Goal: Navigation & Orientation: Understand site structure

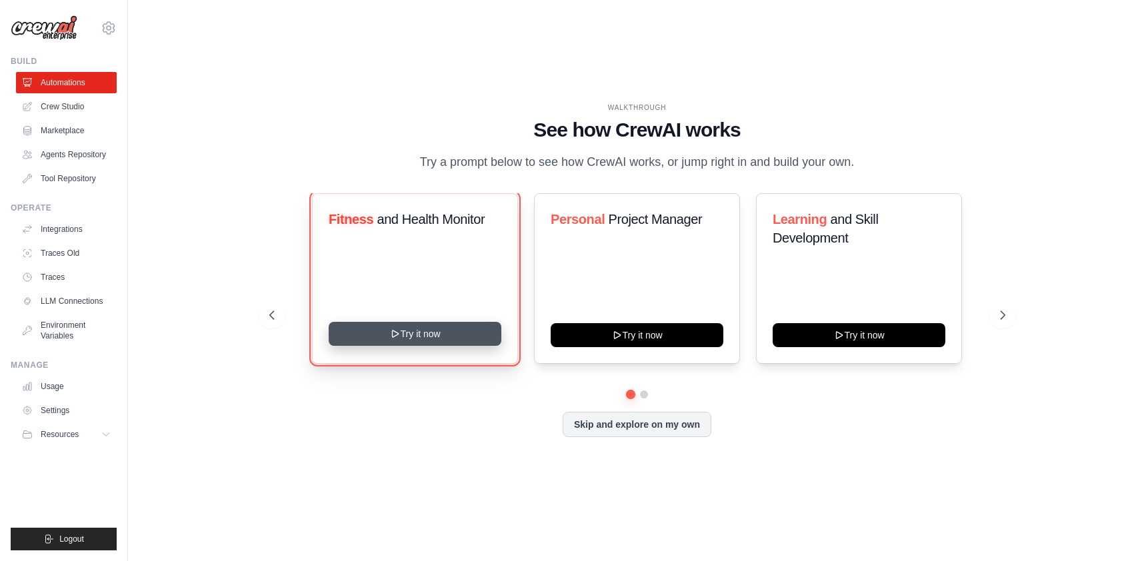
click at [441, 345] on button "Try it now" at bounding box center [415, 334] width 173 height 24
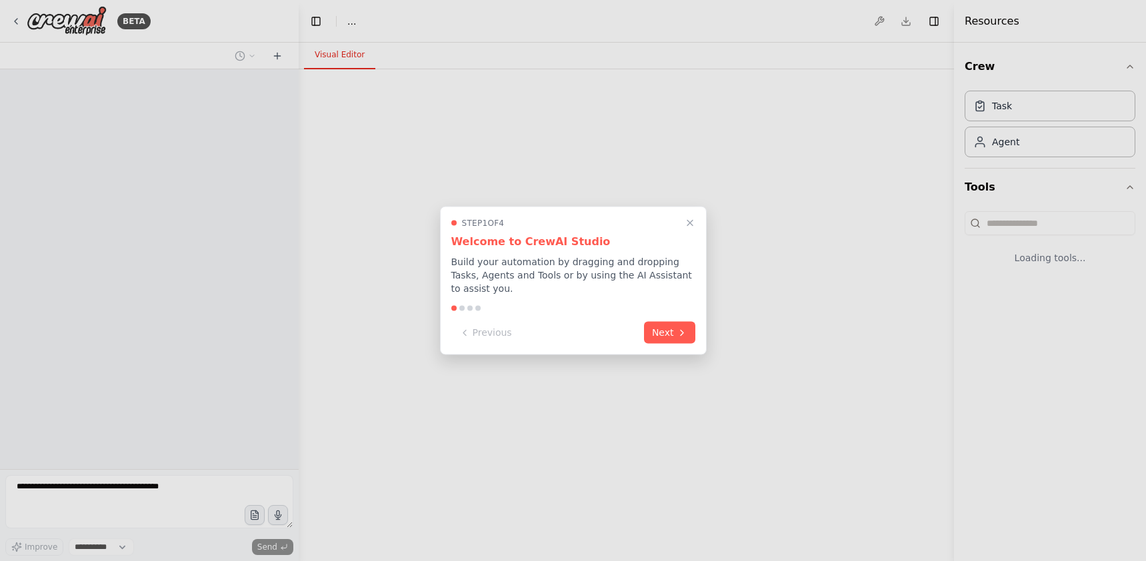
select select "****"
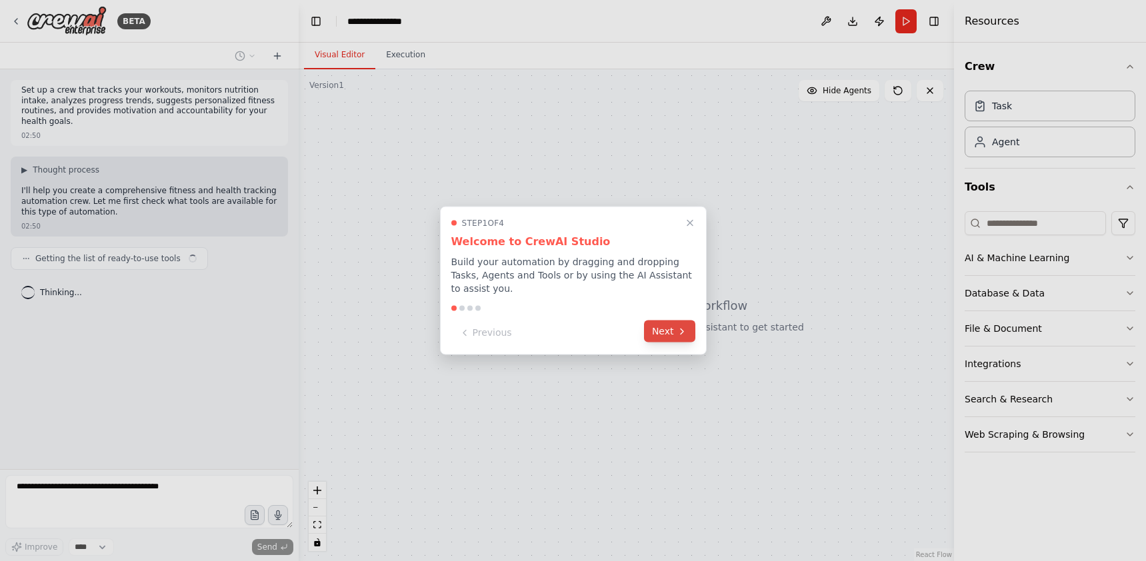
click at [674, 329] on button "Next" at bounding box center [669, 332] width 51 height 22
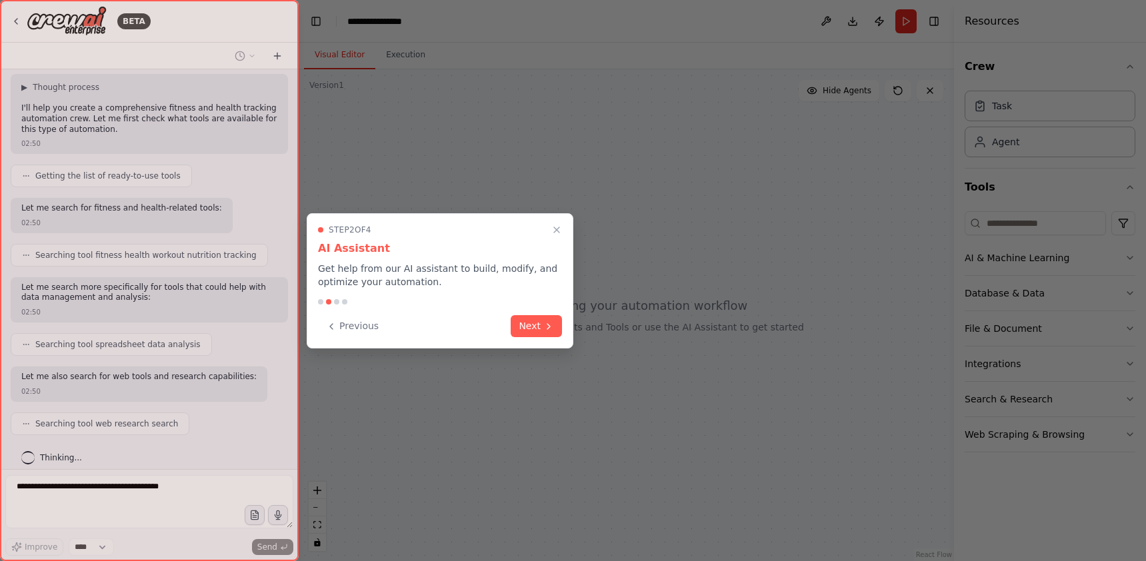
scroll to position [162, 0]
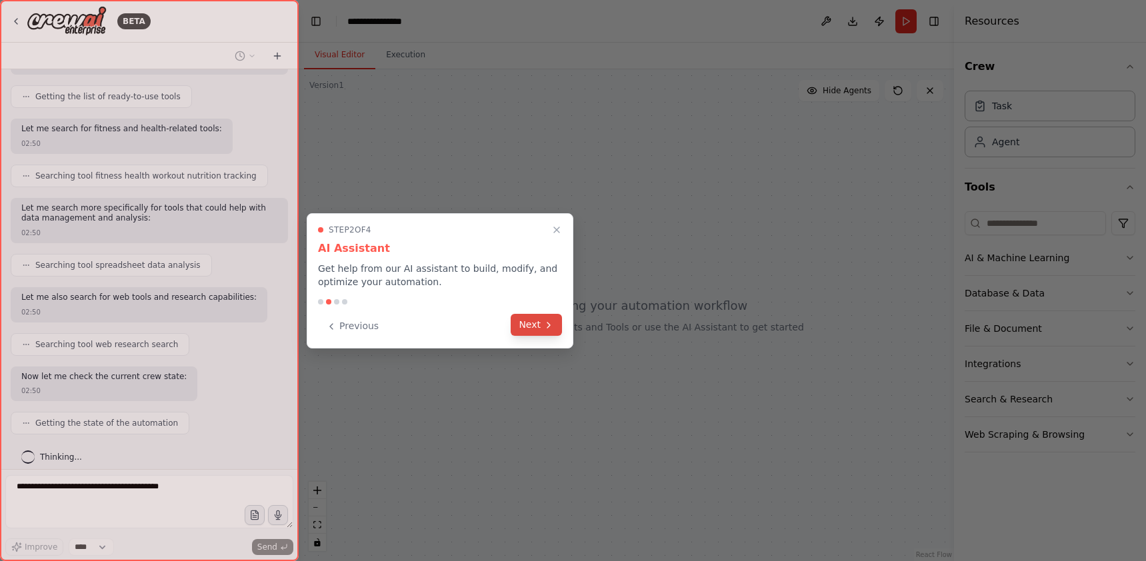
click at [545, 321] on icon at bounding box center [548, 325] width 11 height 11
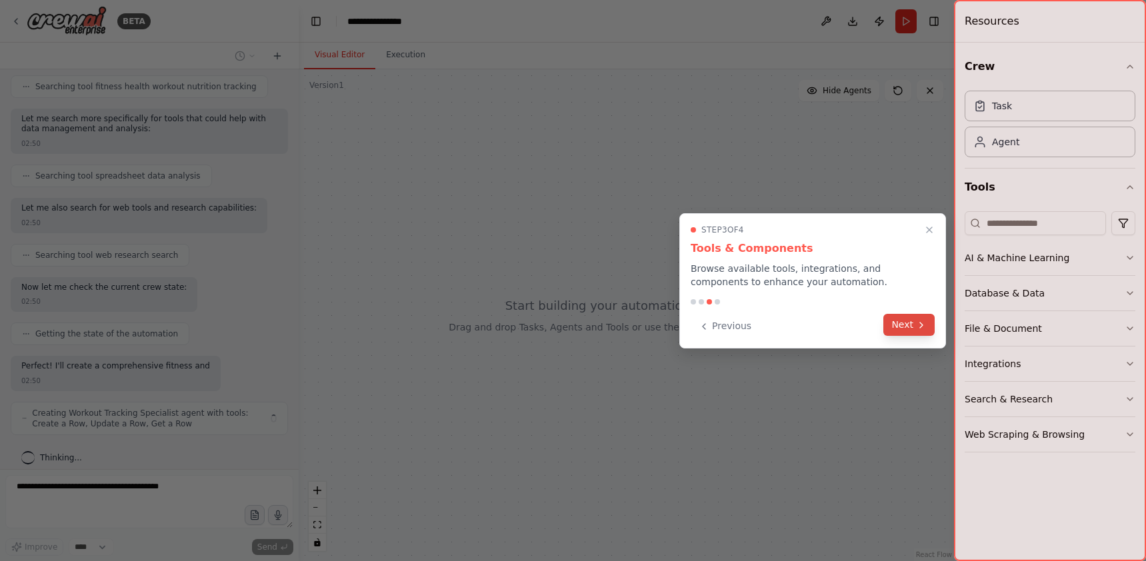
scroll to position [262, 0]
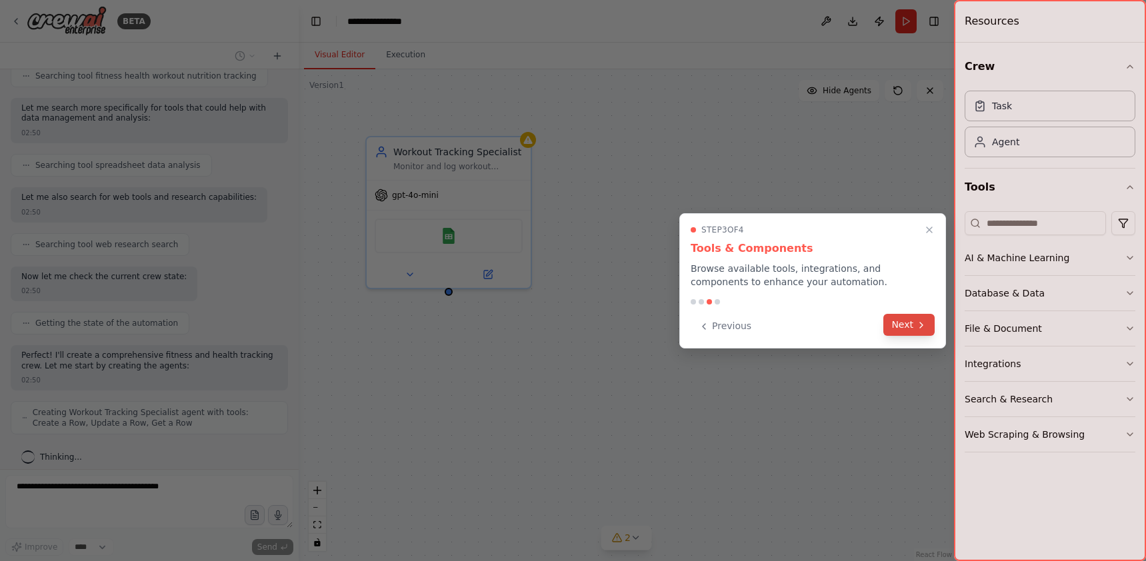
click button "Next"
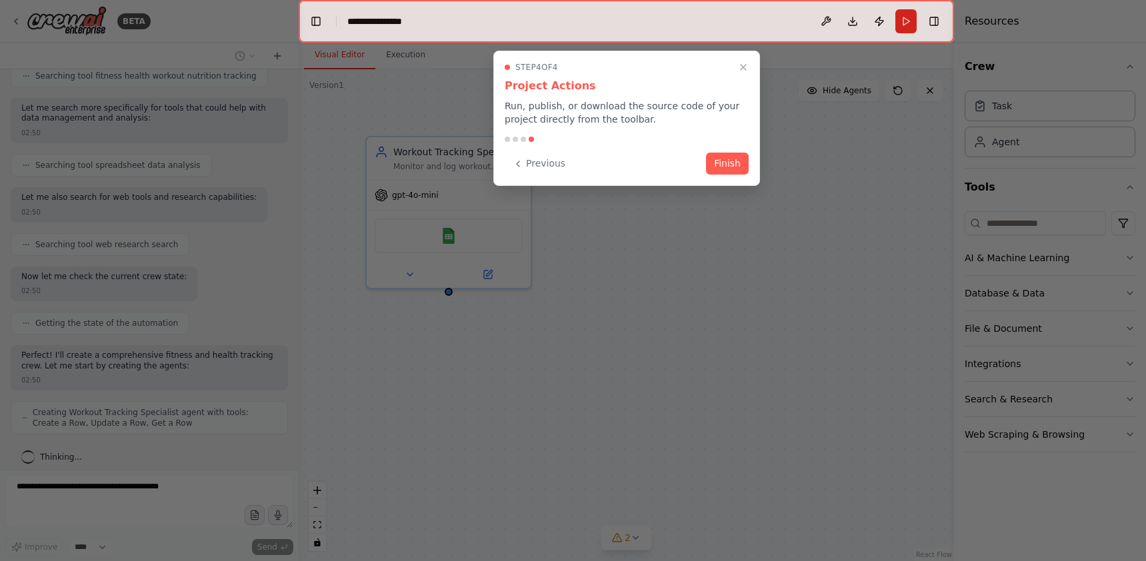
scroll to position [295, 0]
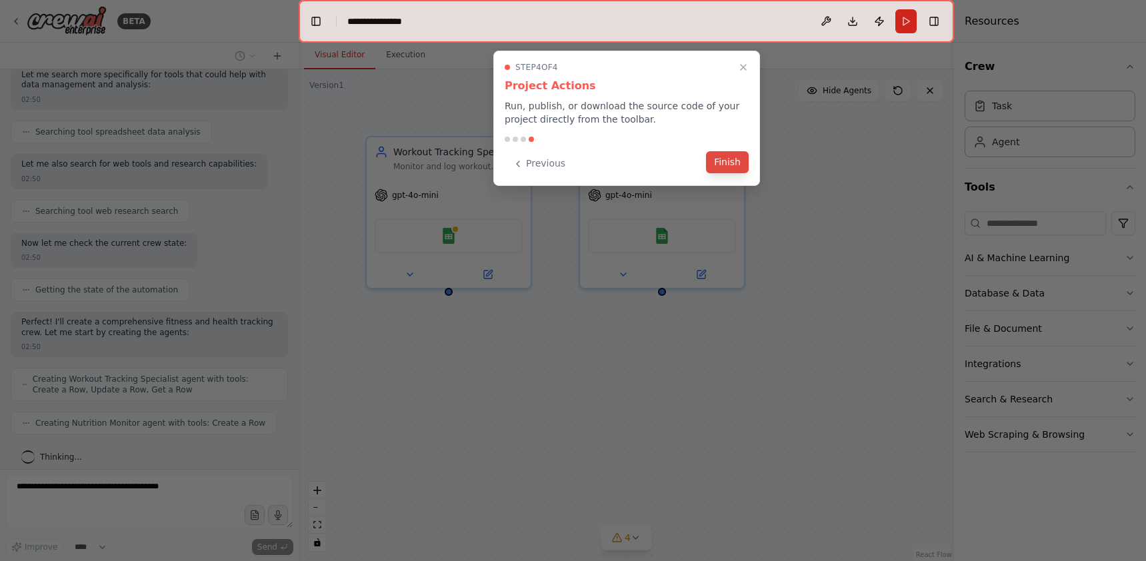
click button "Finish"
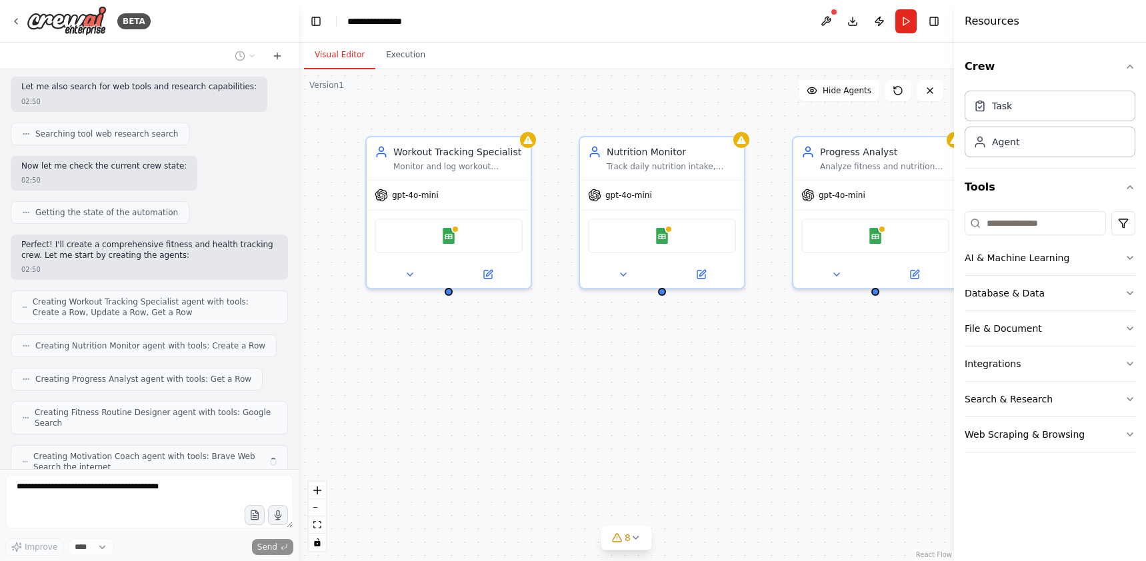
scroll to position [417, 0]
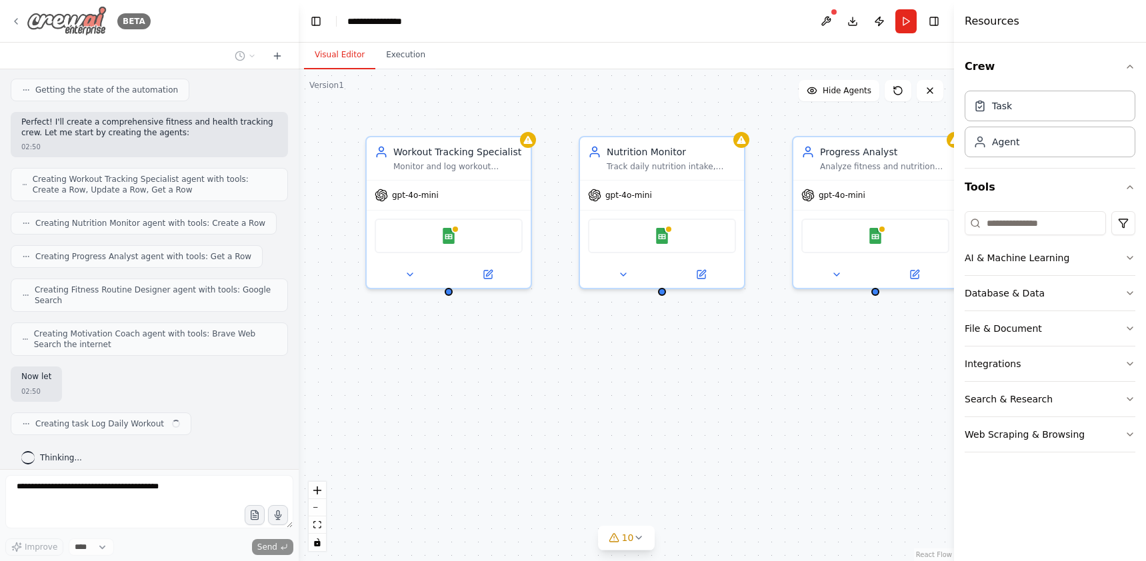
click img
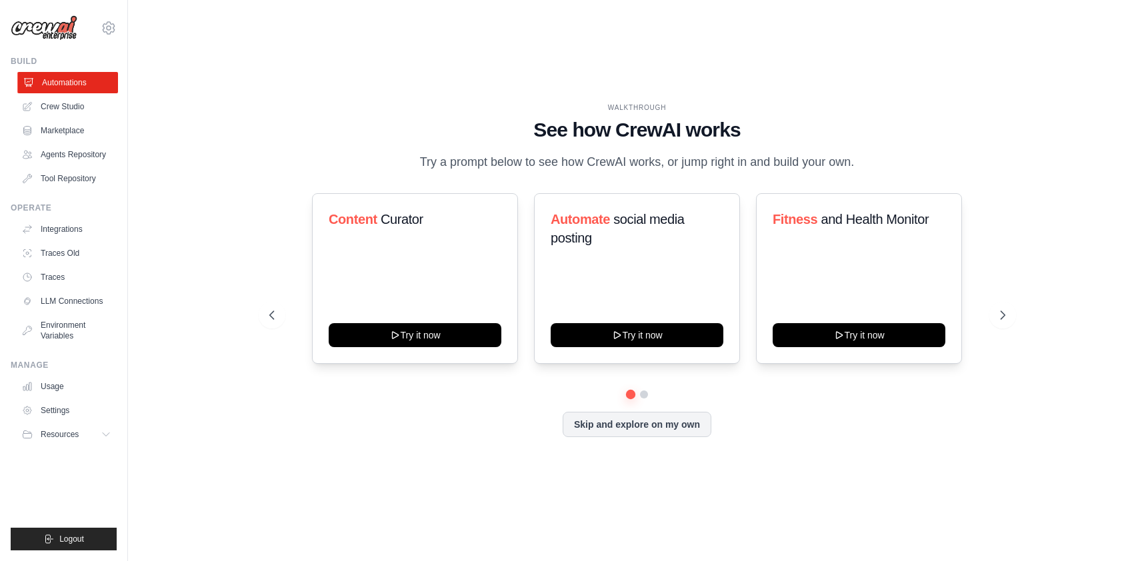
click at [85, 80] on link "Automations" at bounding box center [67, 82] width 101 height 21
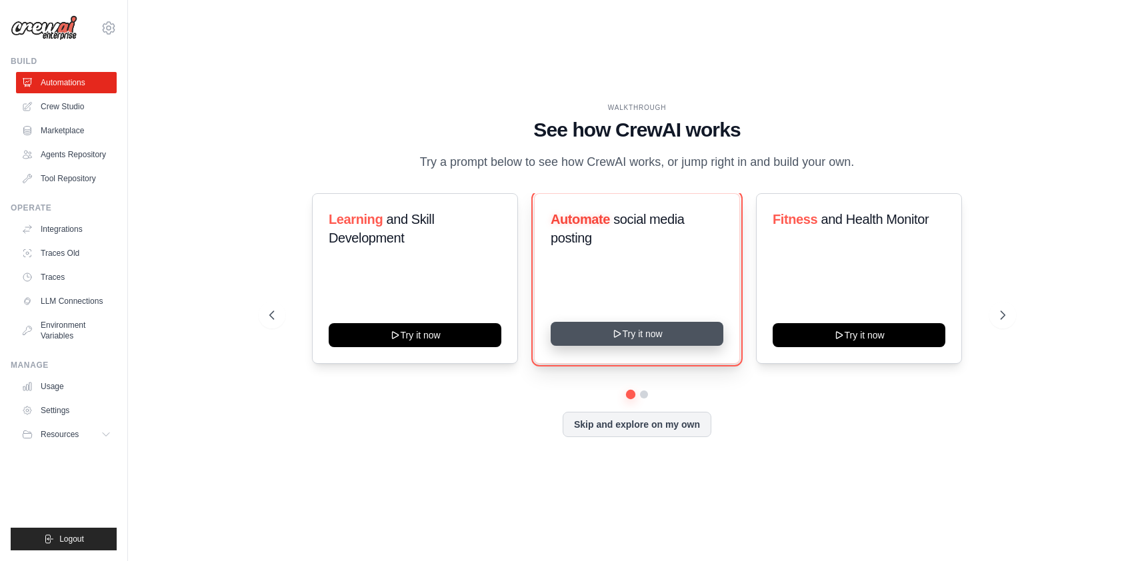
click at [659, 346] on button "Try it now" at bounding box center [637, 334] width 173 height 24
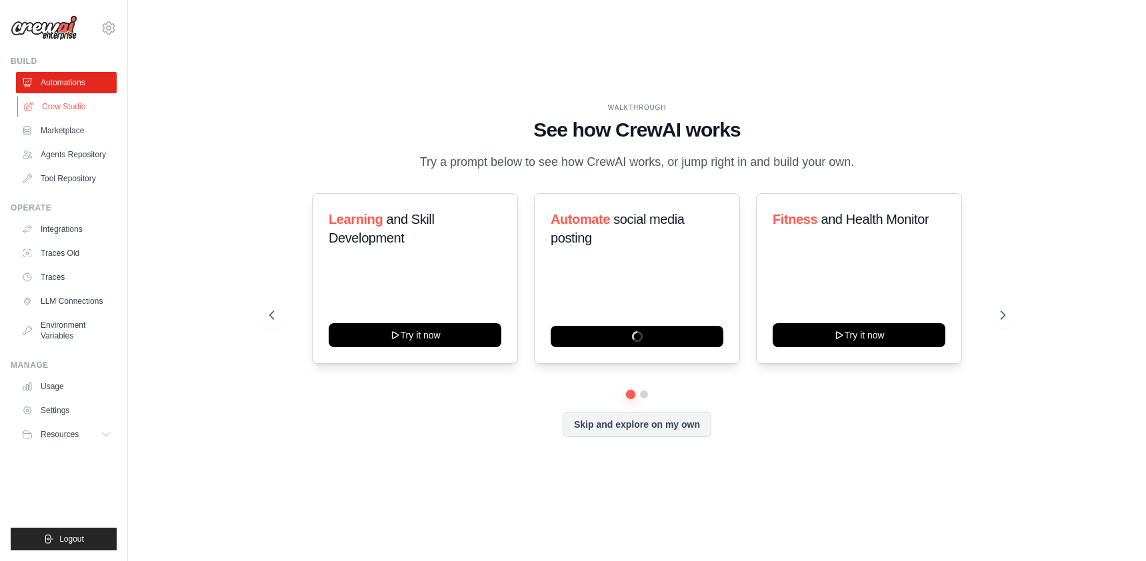
click at [64, 104] on link "Crew Studio" at bounding box center [67, 106] width 101 height 21
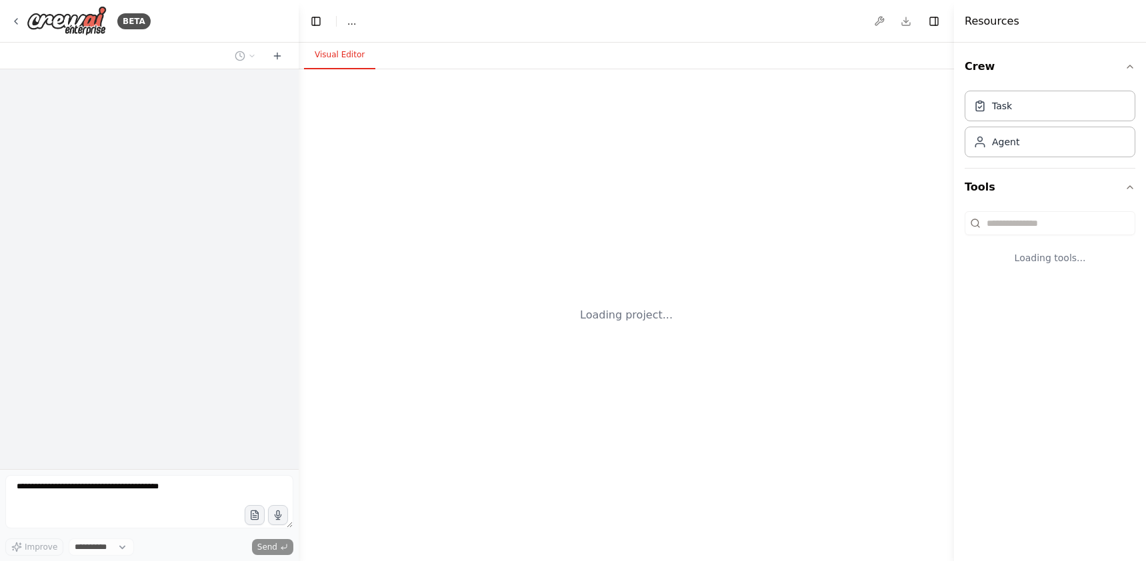
select select "****"
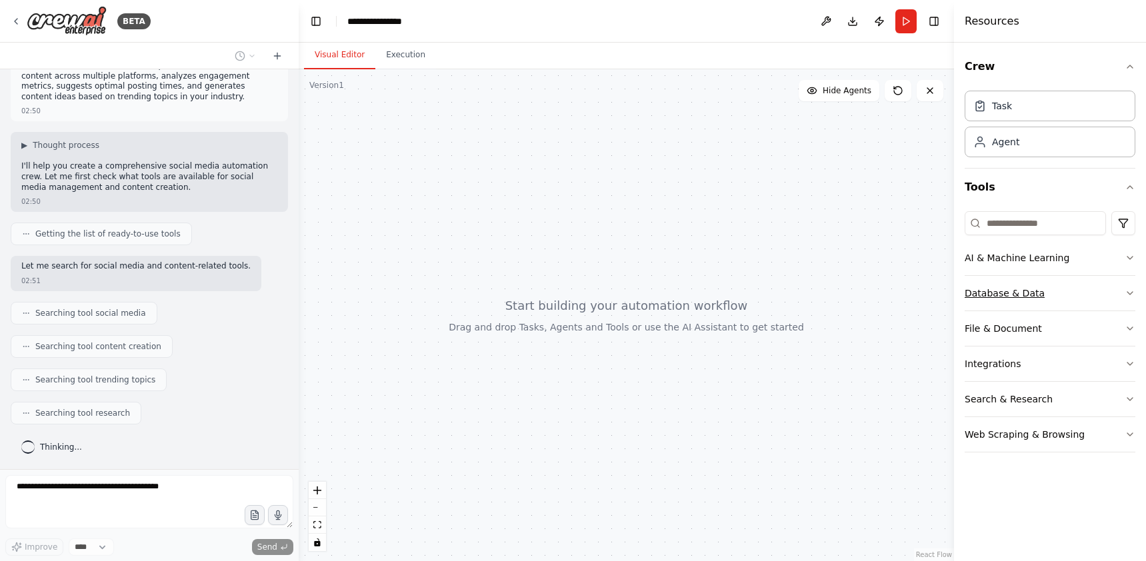
scroll to position [58, 0]
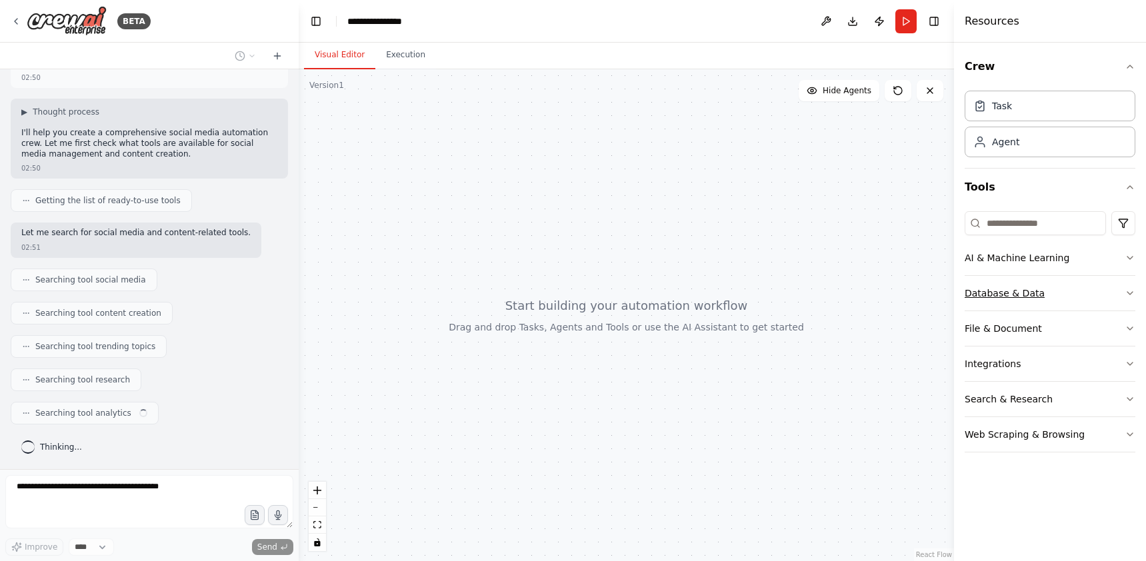
click at [1134, 291] on icon "button" at bounding box center [1130, 293] width 11 height 11
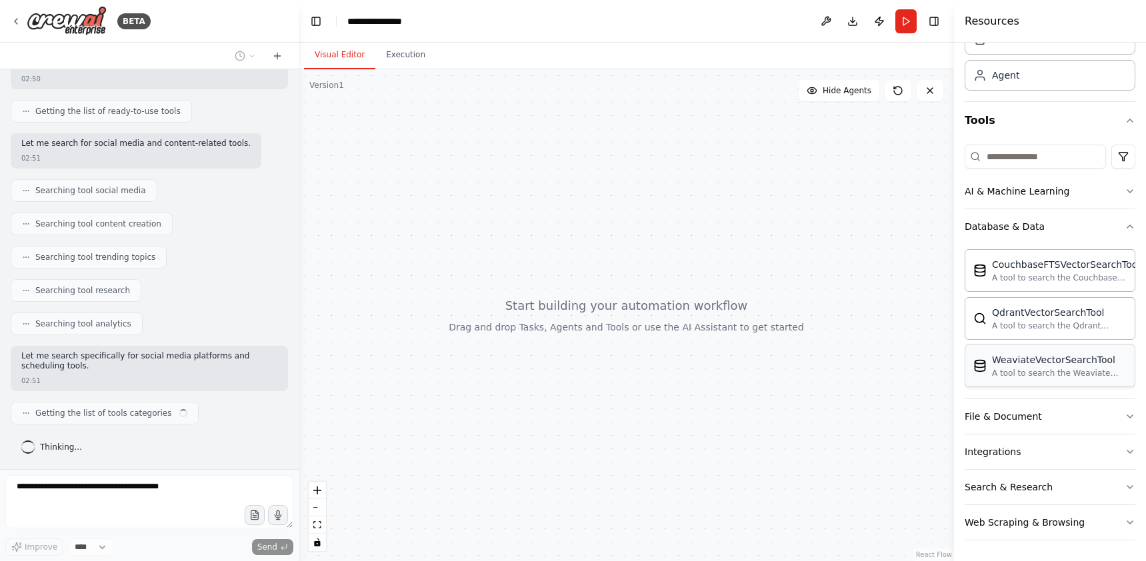
scroll to position [67, 0]
click at [1081, 409] on button "File & Document" at bounding box center [1050, 416] width 171 height 35
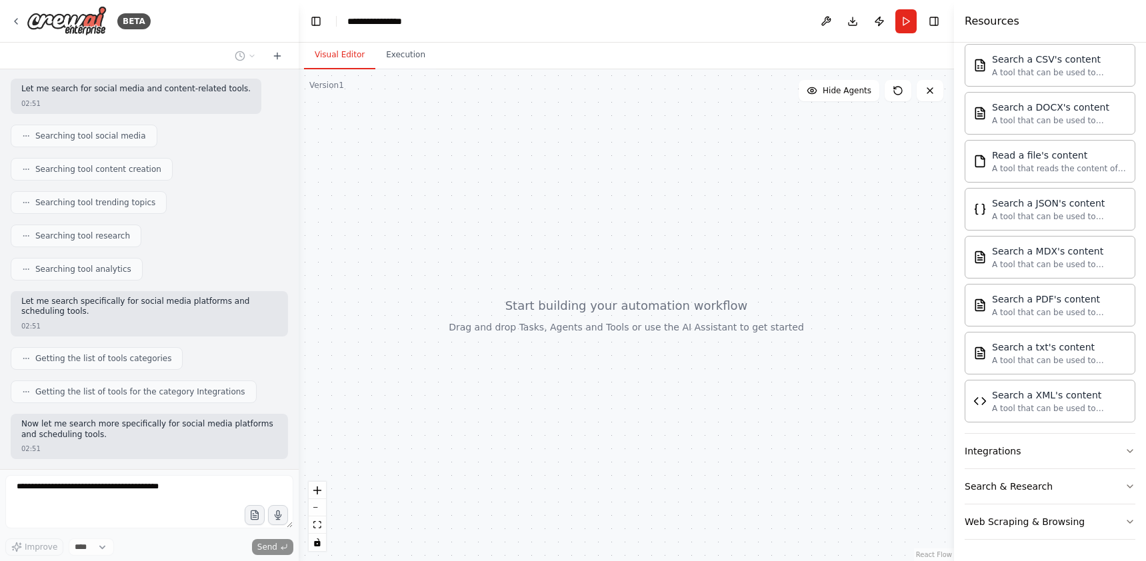
scroll to position [270, 0]
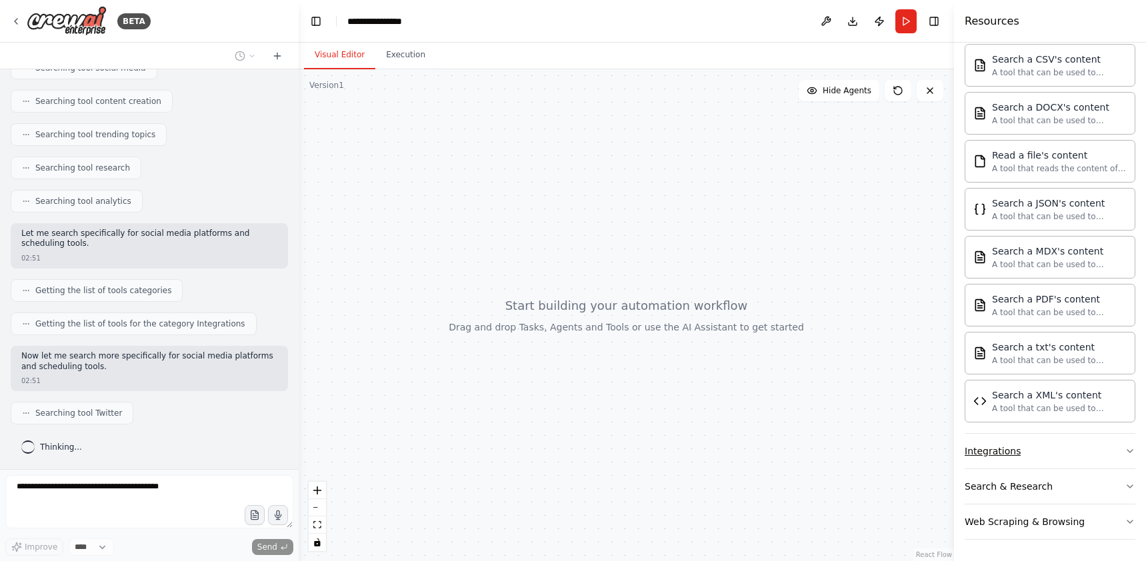
click at [1011, 450] on div "Integrations" at bounding box center [993, 451] width 56 height 13
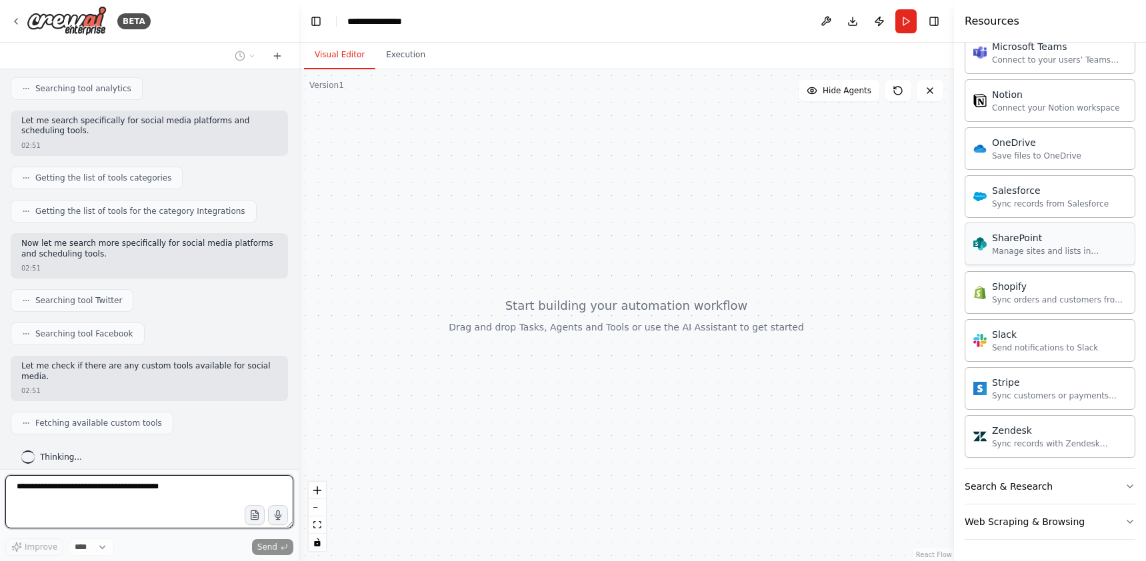
scroll to position [461, 0]
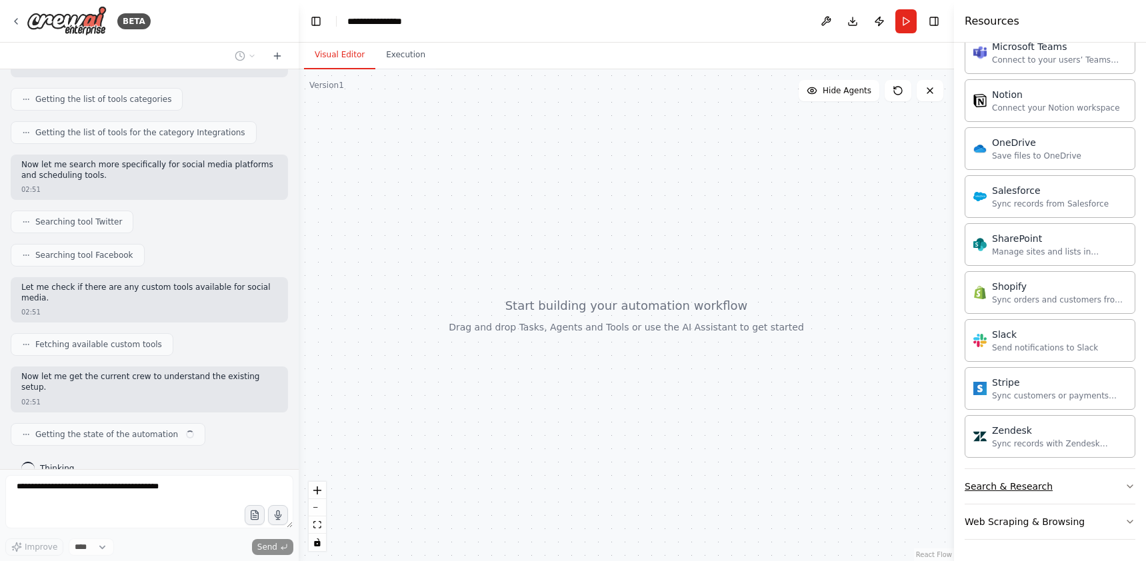
click at [1013, 486] on div "Search & Research" at bounding box center [1009, 486] width 88 height 13
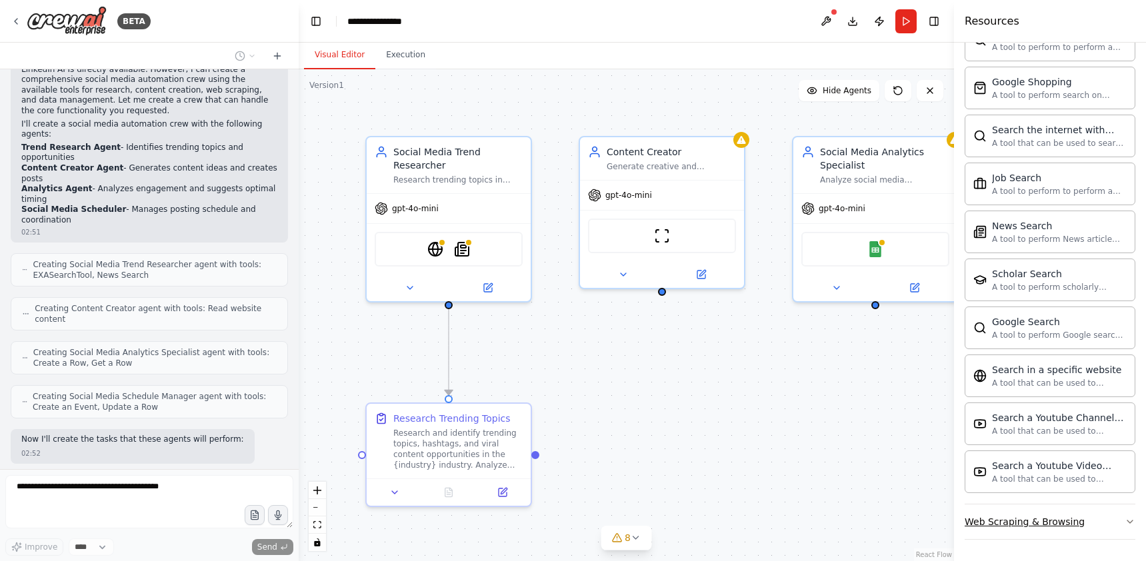
scroll to position [913, 0]
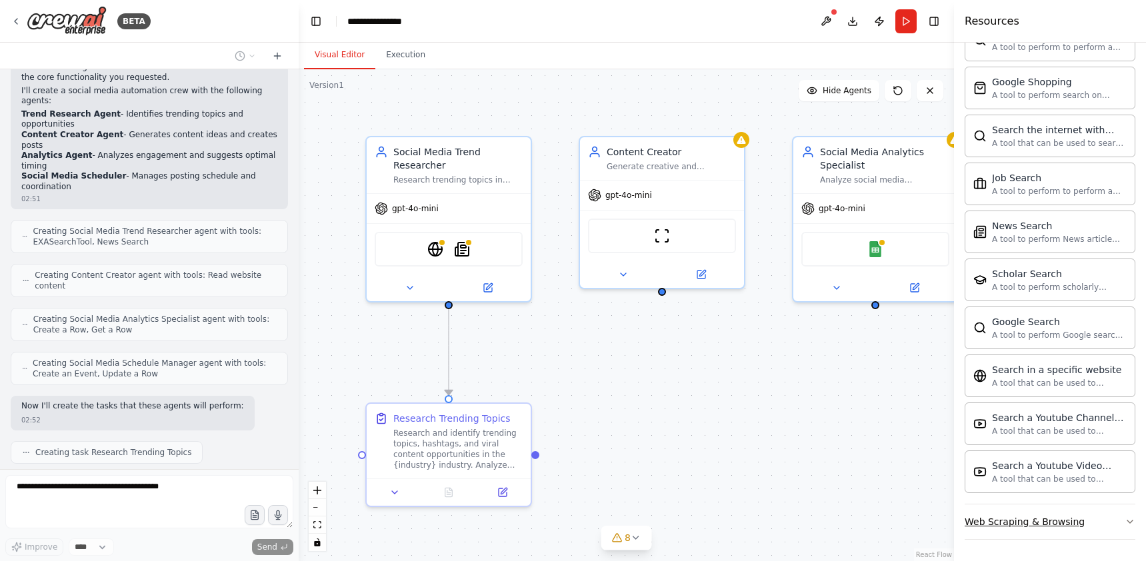
click at [1021, 519] on div "Web Scraping & Browsing" at bounding box center [1025, 521] width 120 height 13
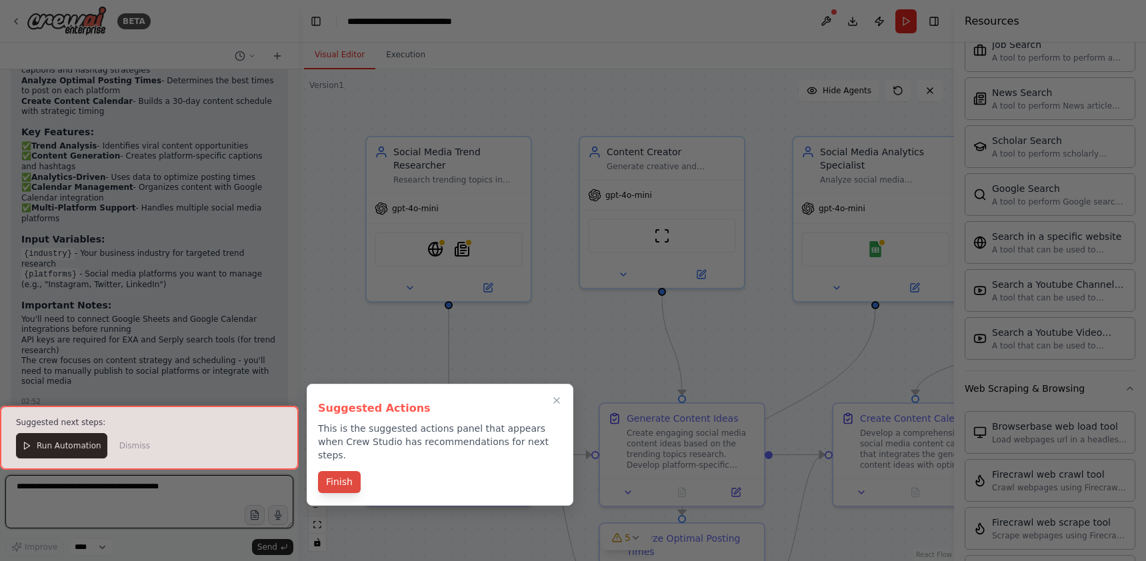
scroll to position [1803, 0]
click at [343, 471] on button "Finish" at bounding box center [339, 482] width 43 height 22
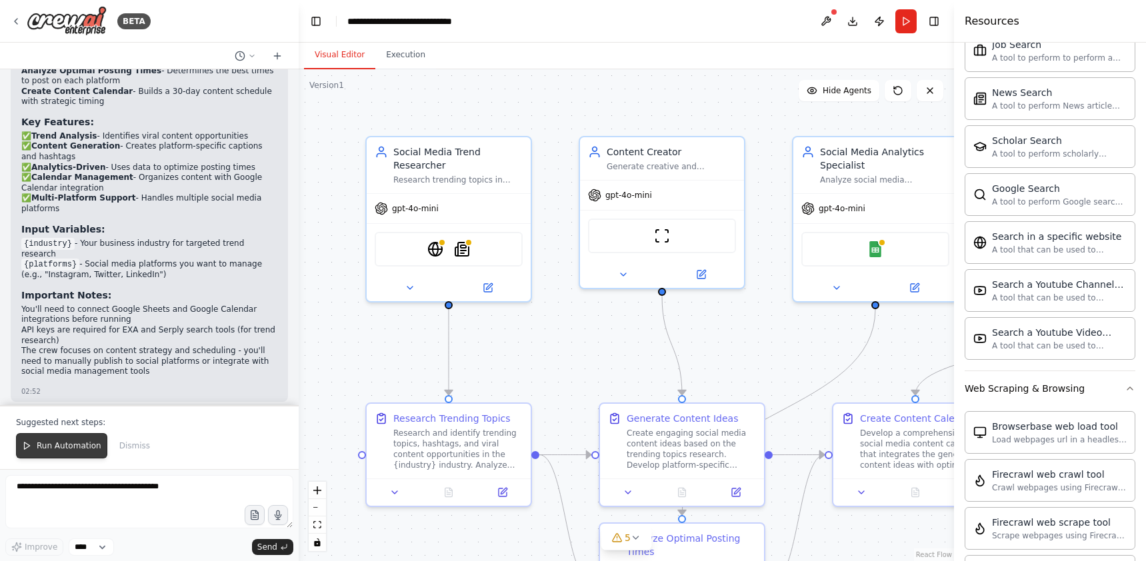
click at [70, 442] on span "Run Automation" at bounding box center [69, 446] width 65 height 11
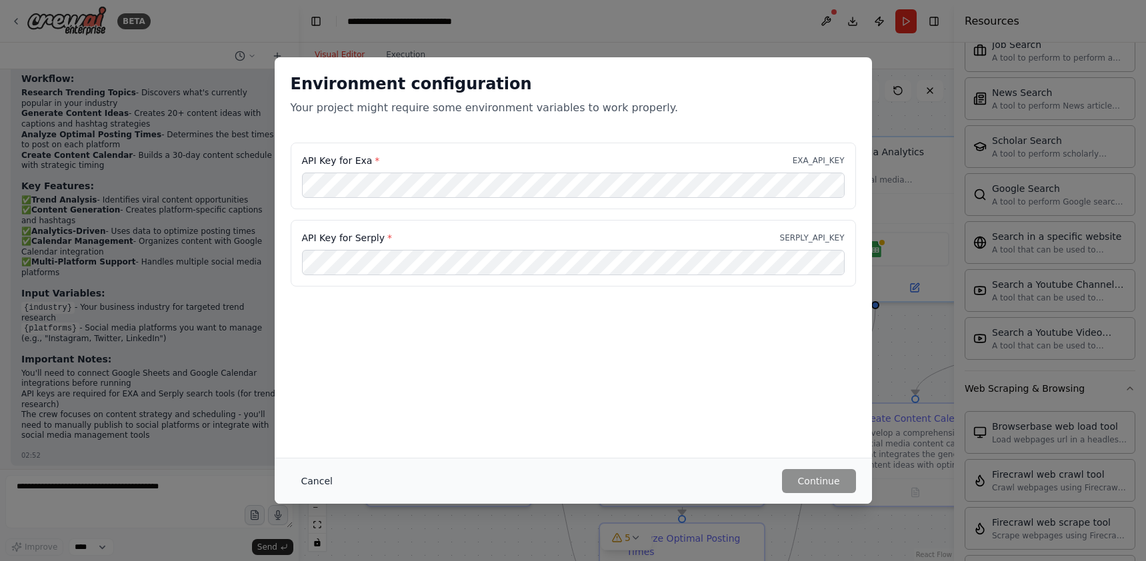
click at [320, 481] on button "Cancel" at bounding box center [317, 481] width 53 height 24
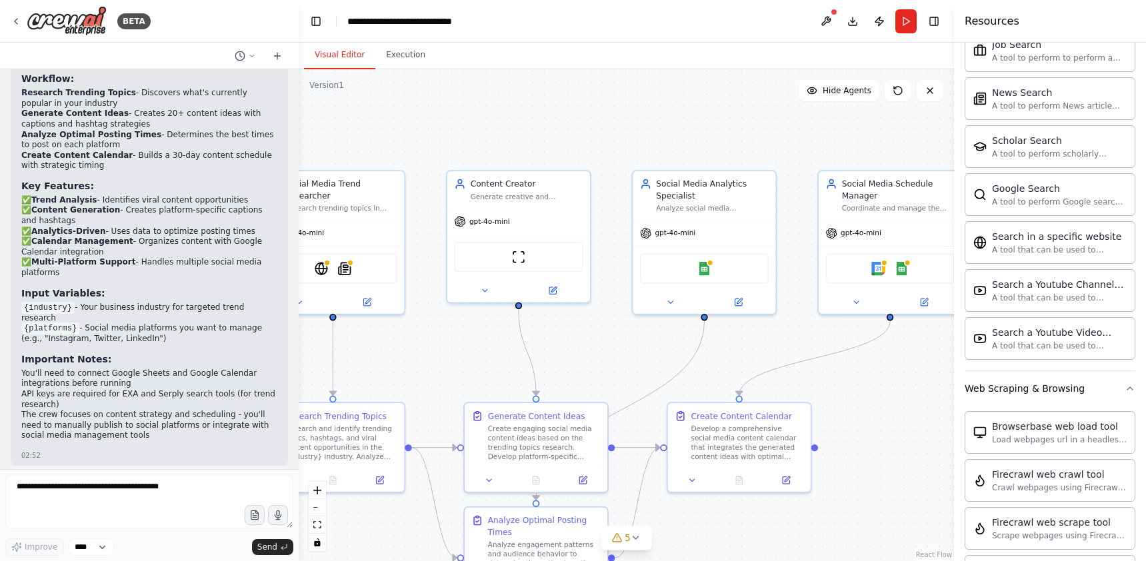
drag, startPoint x: 860, startPoint y: 355, endPoint x: 755, endPoint y: 358, distance: 105.4
click at [755, 358] on div ".deletable-edge-delete-btn { width: 20px; height: 20px; border: 0px solid #ffff…" at bounding box center [626, 315] width 655 height 492
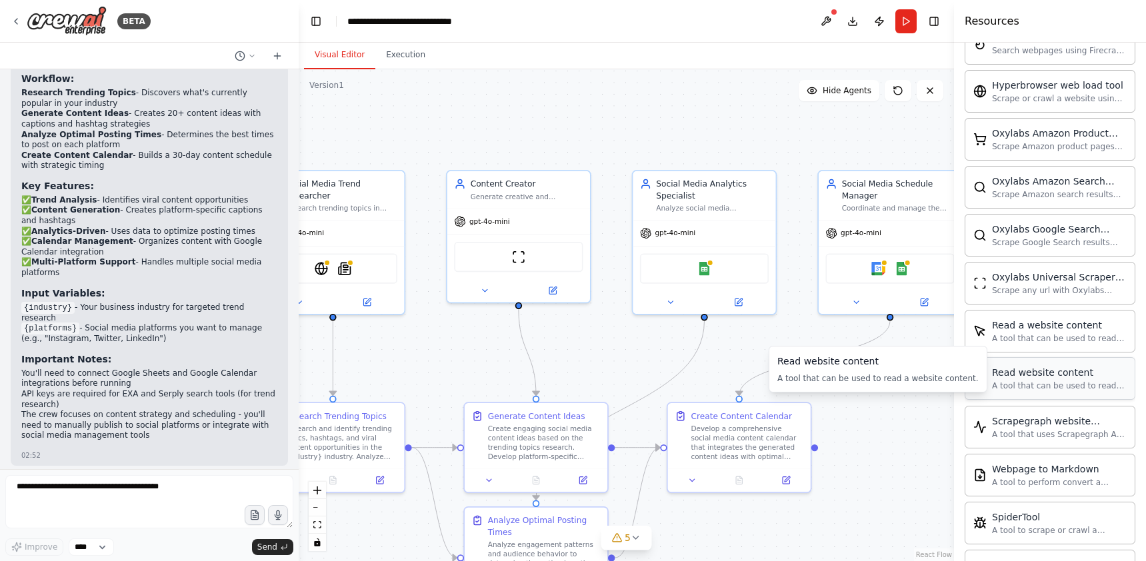
scroll to position [2942, 0]
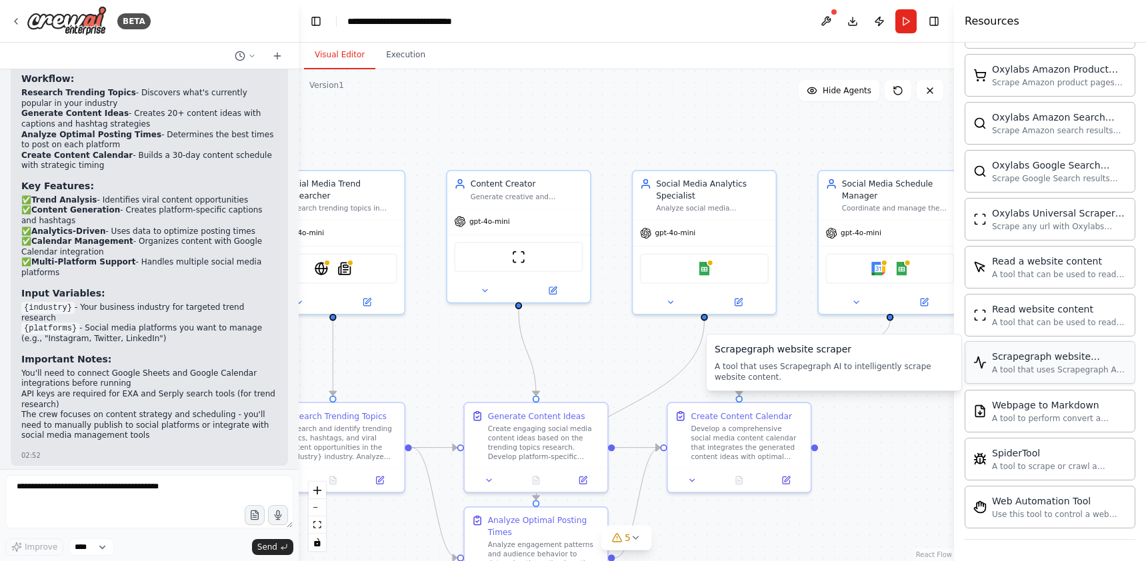
click at [1021, 364] on div "Scrapegraph website scraper A tool that uses Scrapegraph AI to intelligently sc…" at bounding box center [1059, 362] width 135 height 25
click at [668, 236] on div "gpt-4o-mini" at bounding box center [667, 230] width 55 height 11
click at [1025, 509] on div "Use this tool to control a web browser and interact with websites using natural…" at bounding box center [1059, 514] width 135 height 11
click at [718, 267] on img at bounding box center [716, 266] width 14 height 14
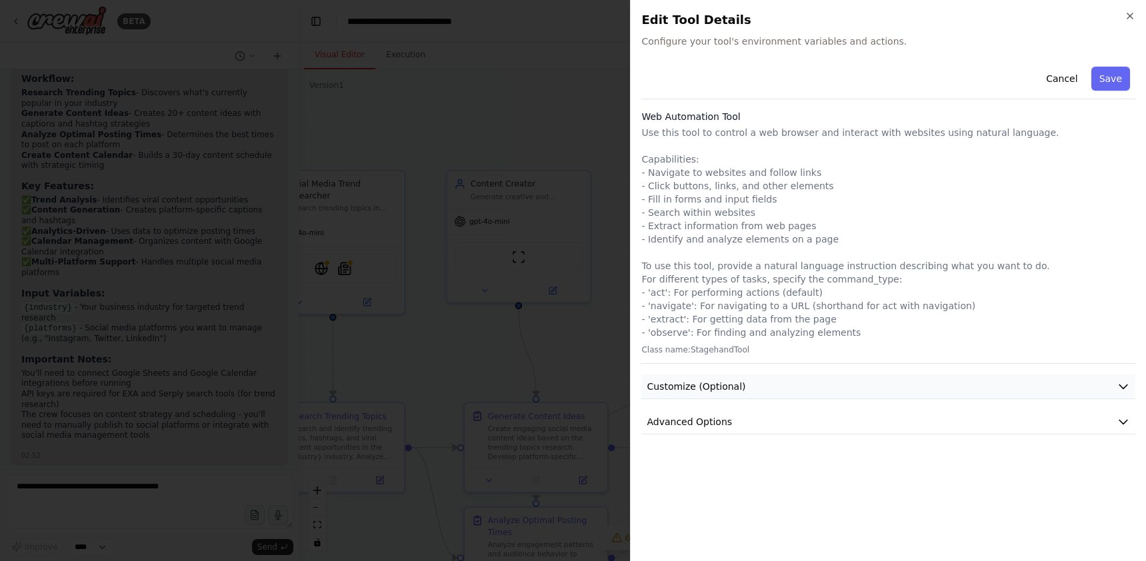
click at [790, 387] on button "Customize (Optional)" at bounding box center [888, 387] width 494 height 25
click at [1059, 76] on button "Cancel" at bounding box center [1061, 79] width 47 height 24
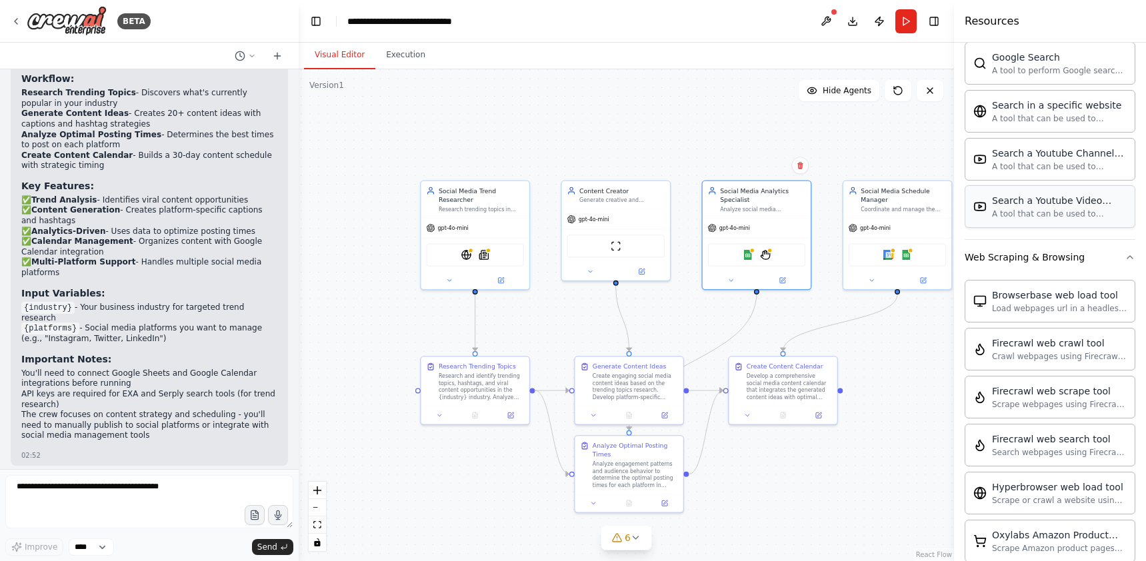
scroll to position [2475, 0]
click at [1007, 253] on div "Web Scraping & Browsing" at bounding box center [1025, 257] width 120 height 13
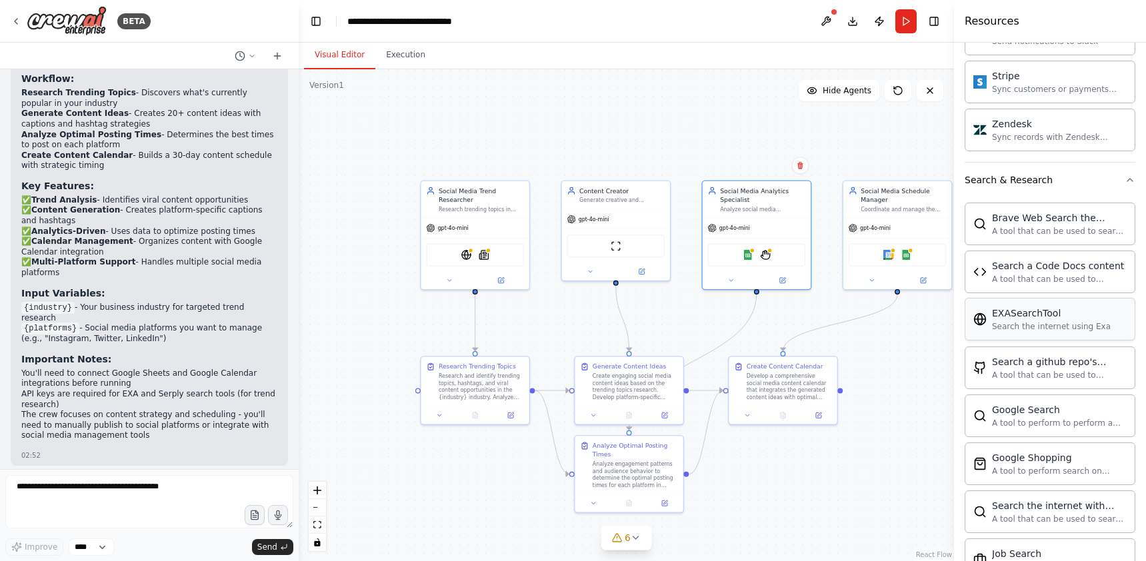
scroll to position [1811, 0]
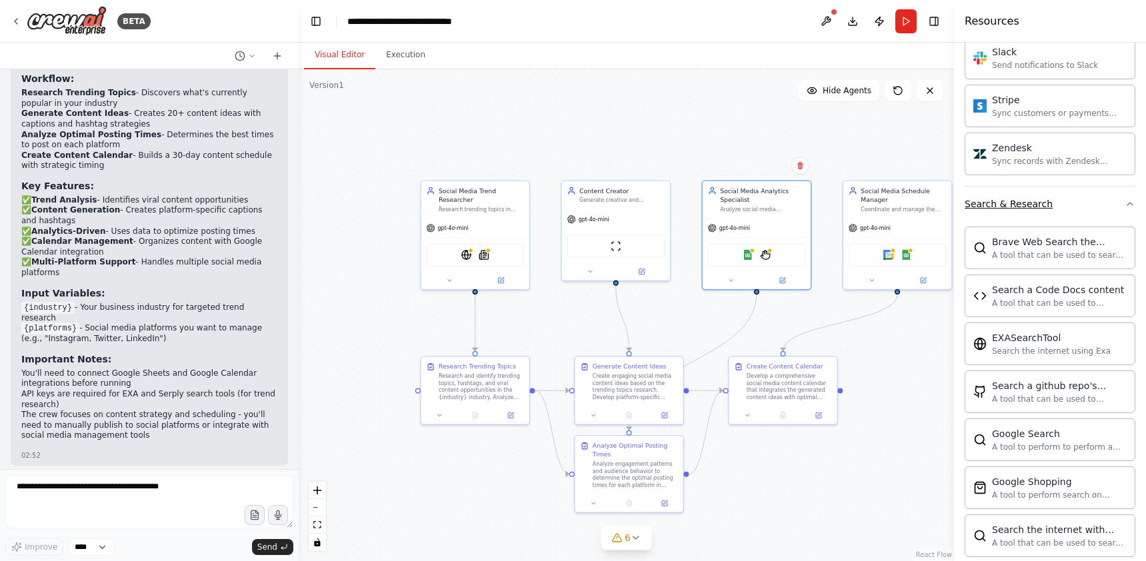
click at [1014, 203] on div "Search & Research" at bounding box center [1009, 203] width 88 height 13
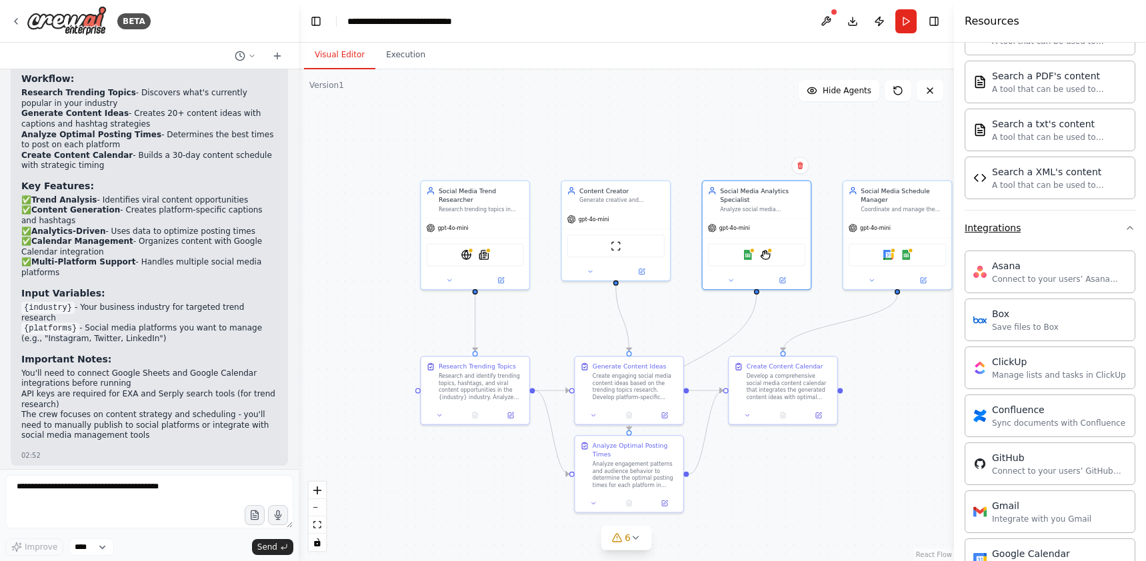
scroll to position [662, 0]
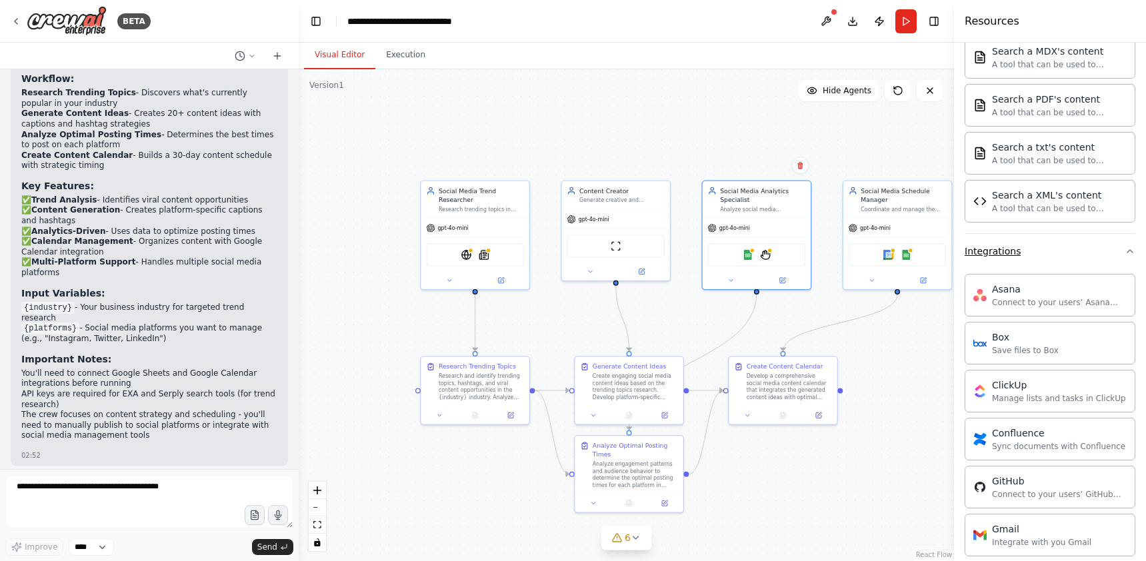
click at [987, 251] on div "Integrations" at bounding box center [993, 251] width 56 height 13
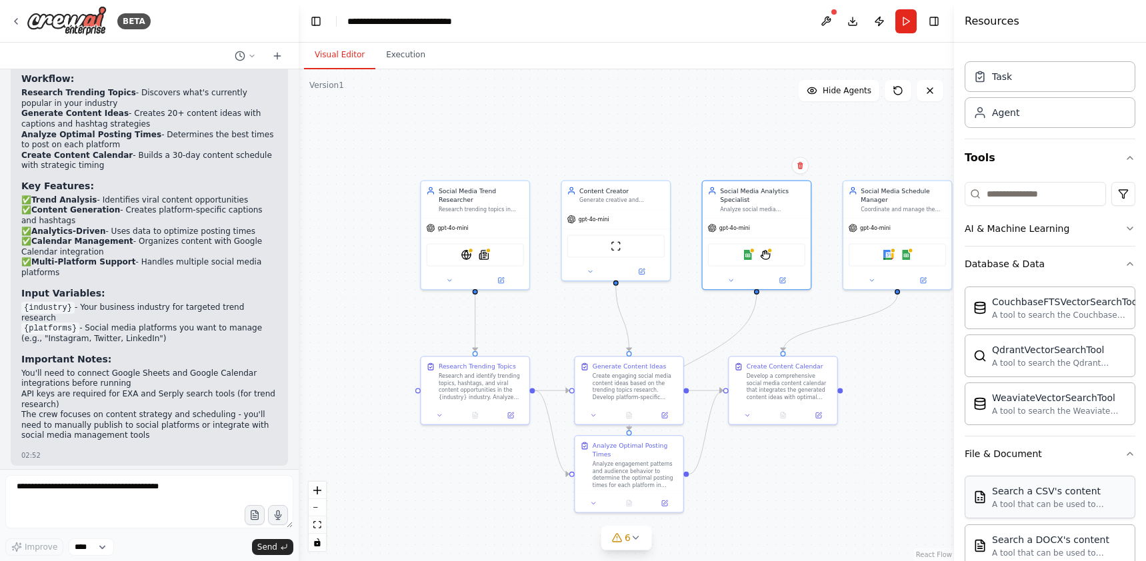
scroll to position [0, 0]
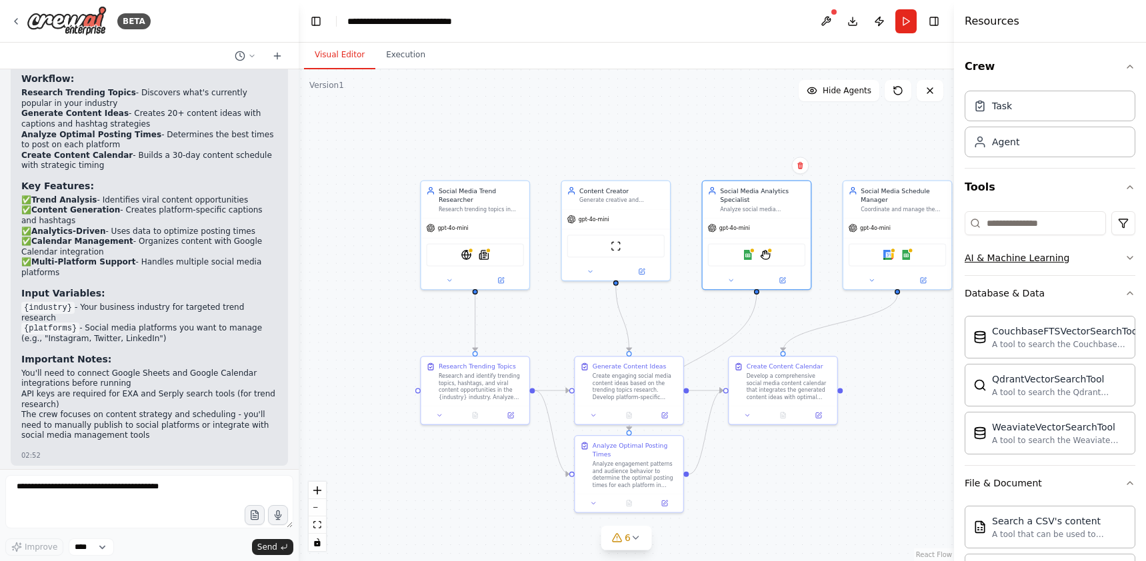
click at [1054, 256] on div "AI & Machine Learning" at bounding box center [1017, 257] width 105 height 13
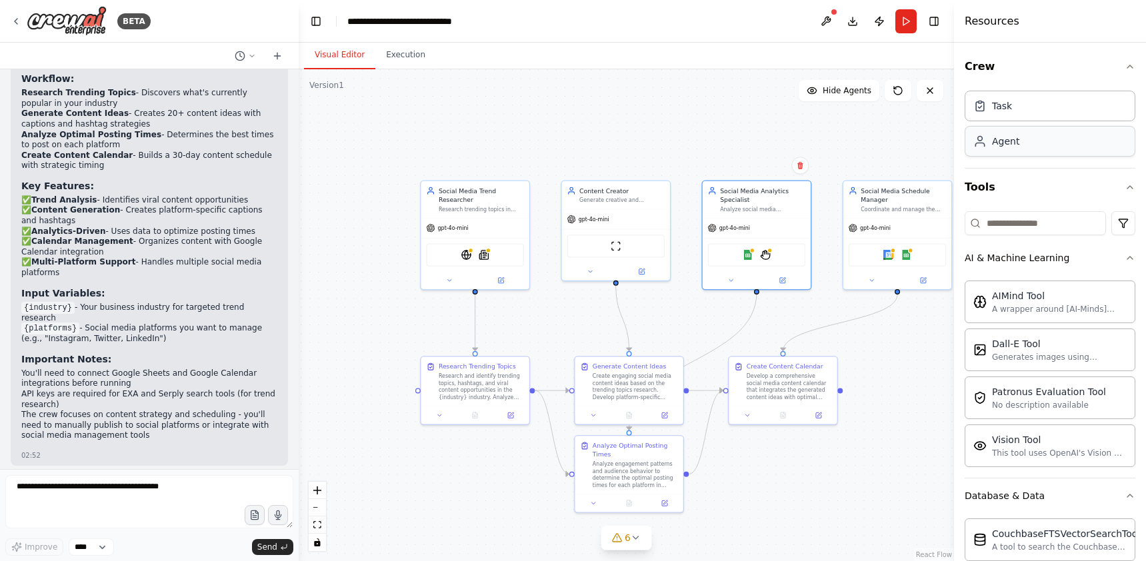
click at [1033, 141] on div "Agent" at bounding box center [1050, 141] width 171 height 31
click at [653, 257] on div "gpt-4o-mini" at bounding box center [650, 253] width 42 height 9
click at [645, 263] on div "Drop tools here" at bounding box center [677, 279] width 108 height 32
click at [660, 285] on div "Drop tools here" at bounding box center [677, 278] width 97 height 21
click at [685, 281] on span "Drop tools here" at bounding box center [677, 279] width 41 height 9
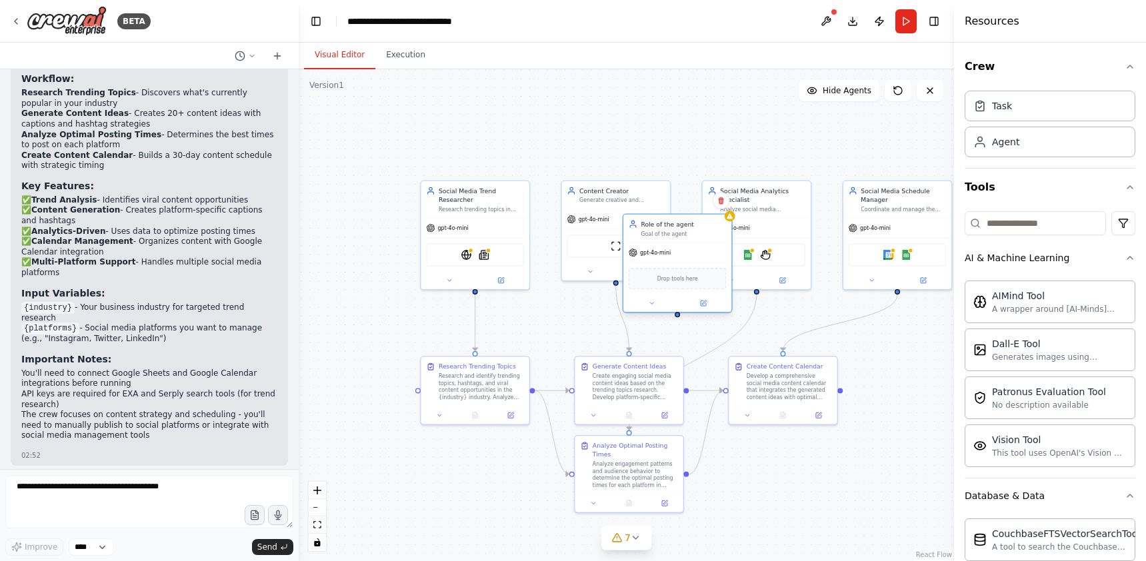
click at [642, 253] on span "gpt-4o-mini" at bounding box center [655, 252] width 31 height 7
click at [642, 252] on span "gpt-4o-mini" at bounding box center [655, 252] width 31 height 7
click at [833, 475] on div "New Task Task description" at bounding box center [853, 466] width 108 height 28
click at [813, 490] on button at bounding box center [818, 489] width 30 height 11
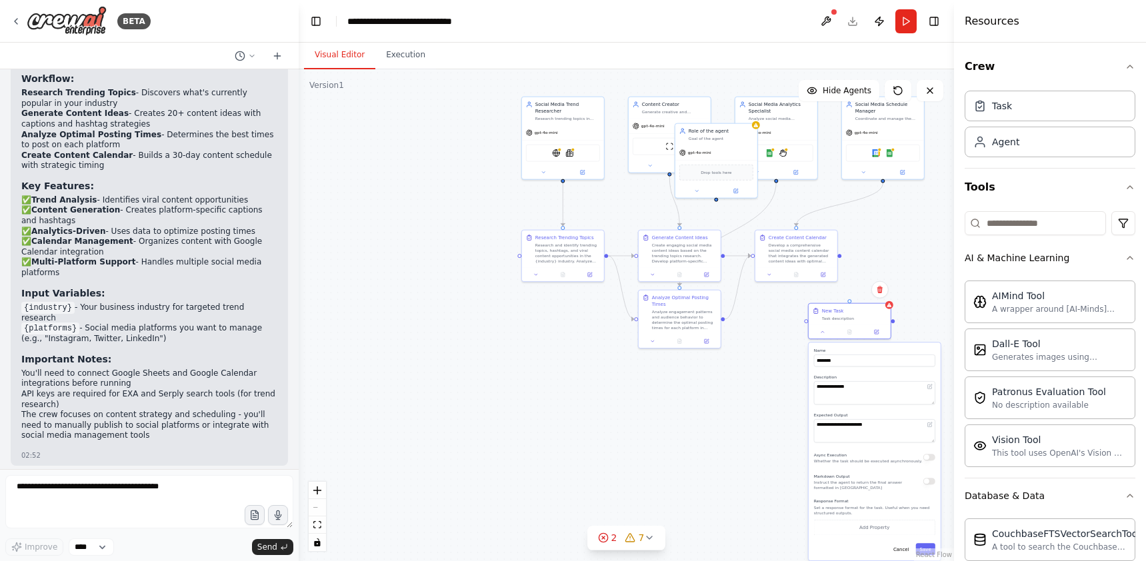
drag, startPoint x: 766, startPoint y: 479, endPoint x: 771, endPoint y: 283, distance: 196.0
click at [771, 283] on div ".deletable-edge-delete-btn { width: 20px; height: 20px; border: 0px solid #ffff…" at bounding box center [626, 315] width 655 height 492
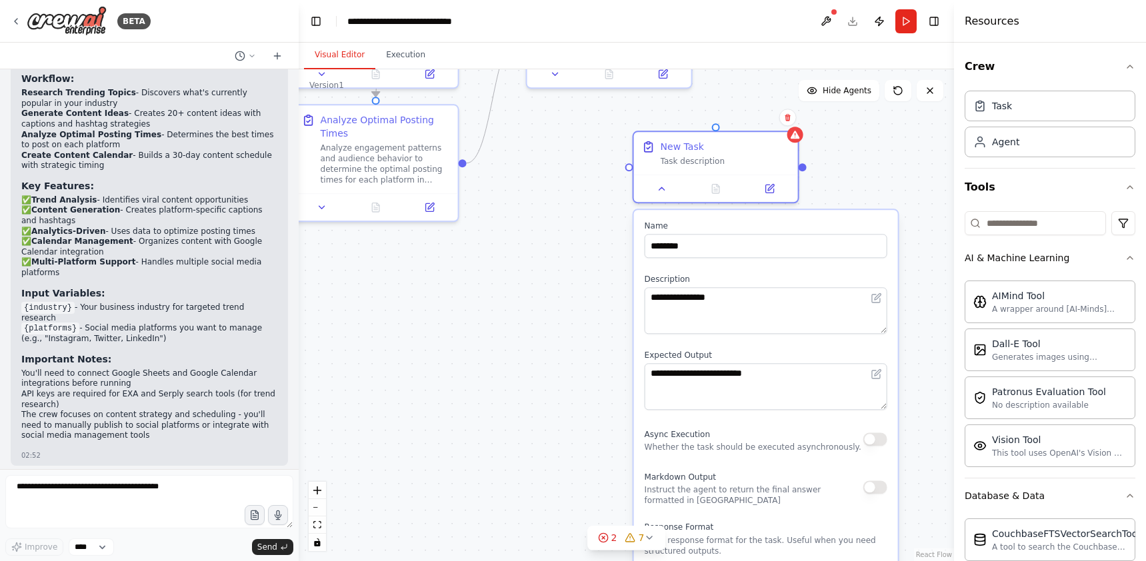
drag, startPoint x: 815, startPoint y: 363, endPoint x: 606, endPoint y: 341, distance: 210.5
click at [611, 342] on div ".deletable-edge-delete-btn { width: 20px; height: 20px; border: 0px solid #ffff…" at bounding box center [626, 315] width 655 height 492
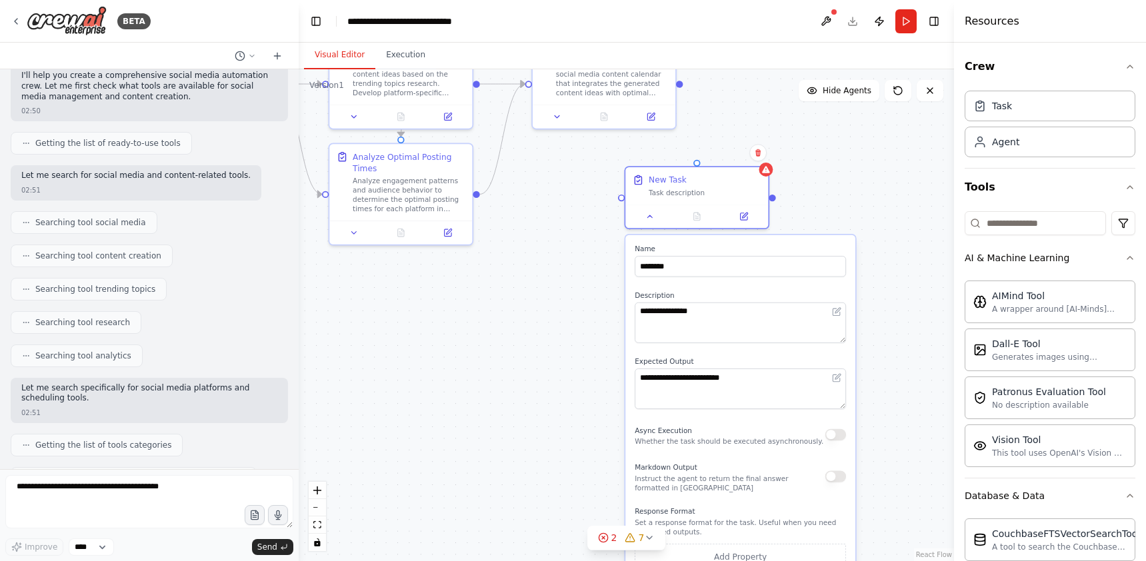
scroll to position [73, 0]
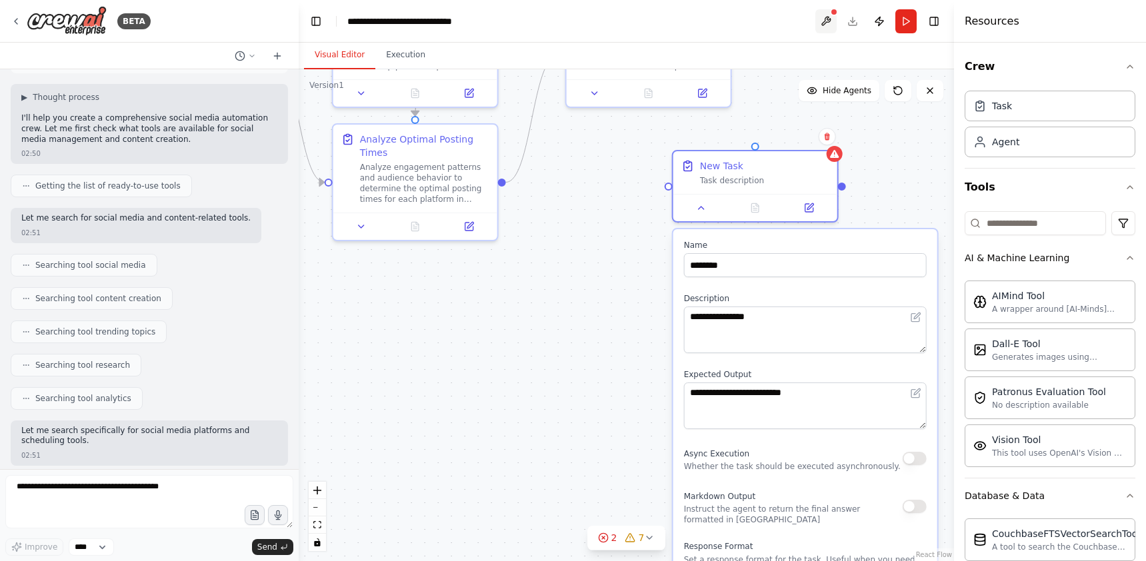
click at [829, 20] on button at bounding box center [825, 21] width 21 height 24
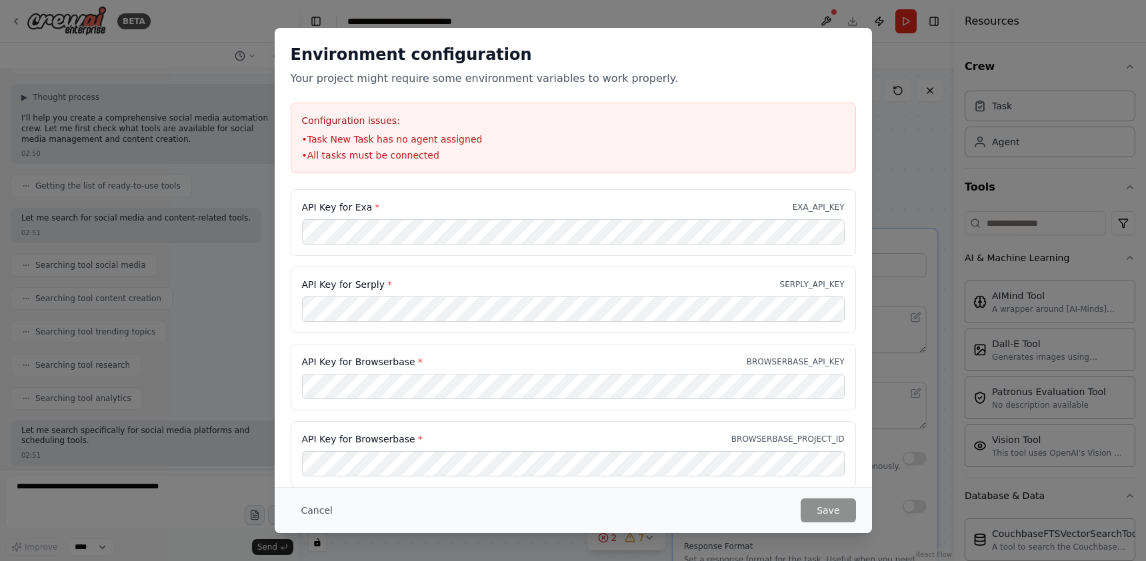
click at [405, 359] on label "API Key for Browserbase *" at bounding box center [362, 361] width 121 height 13
click at [895, 139] on div "Environment configuration Your project might require some environment variables…" at bounding box center [573, 280] width 1146 height 561
click at [320, 513] on button "Cancel" at bounding box center [317, 511] width 53 height 24
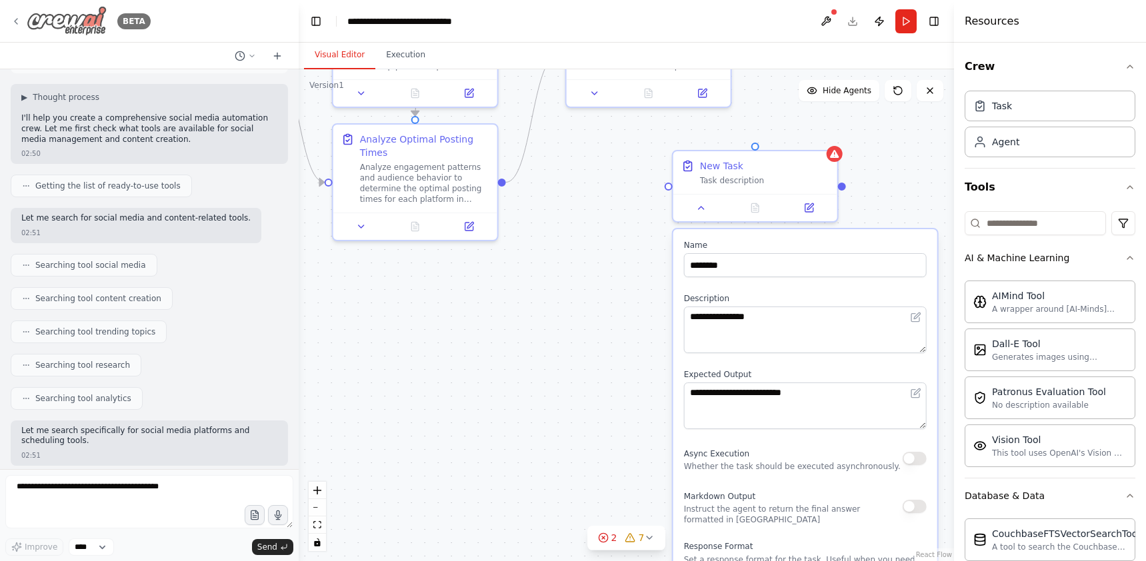
click at [49, 13] on img at bounding box center [67, 21] width 80 height 30
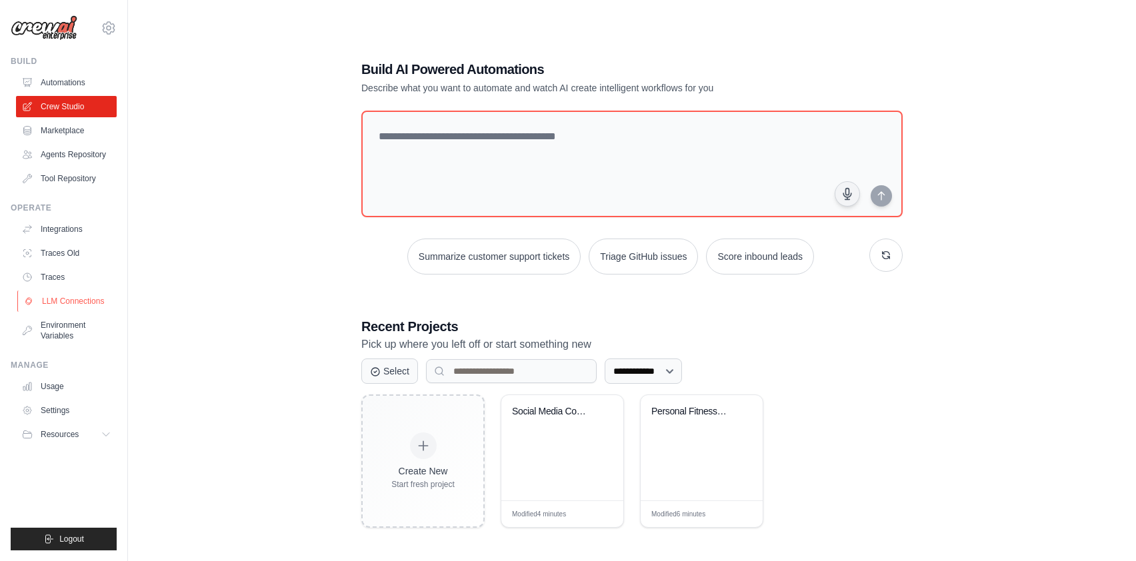
click at [67, 302] on link "LLM Connections" at bounding box center [67, 301] width 101 height 21
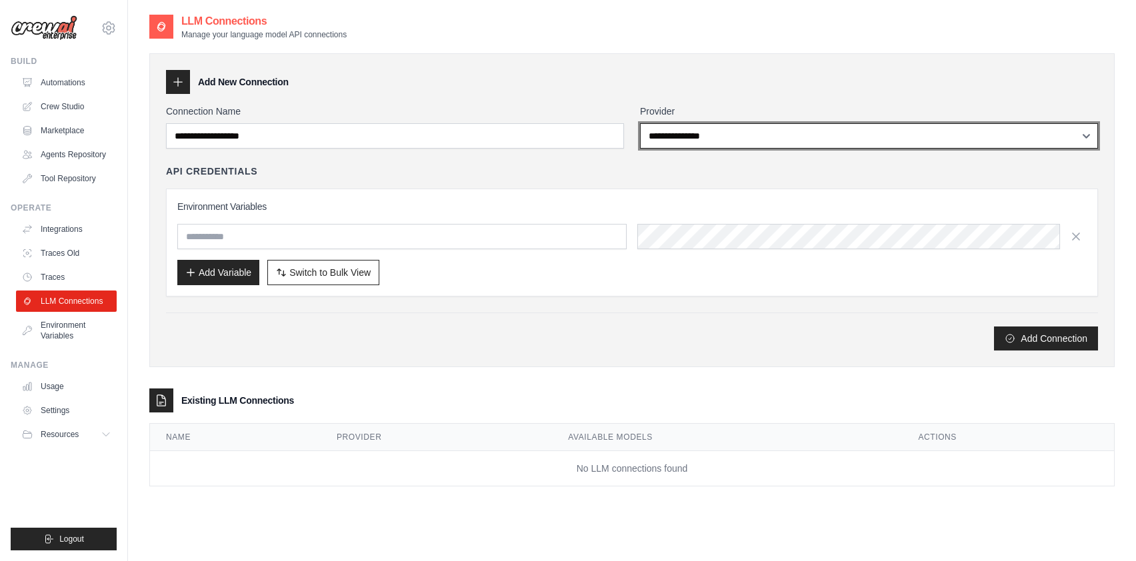
click at [692, 142] on select "**********" at bounding box center [869, 135] width 458 height 25
select select "******"
click at [640, 123] on select "**********" at bounding box center [869, 135] width 458 height 25
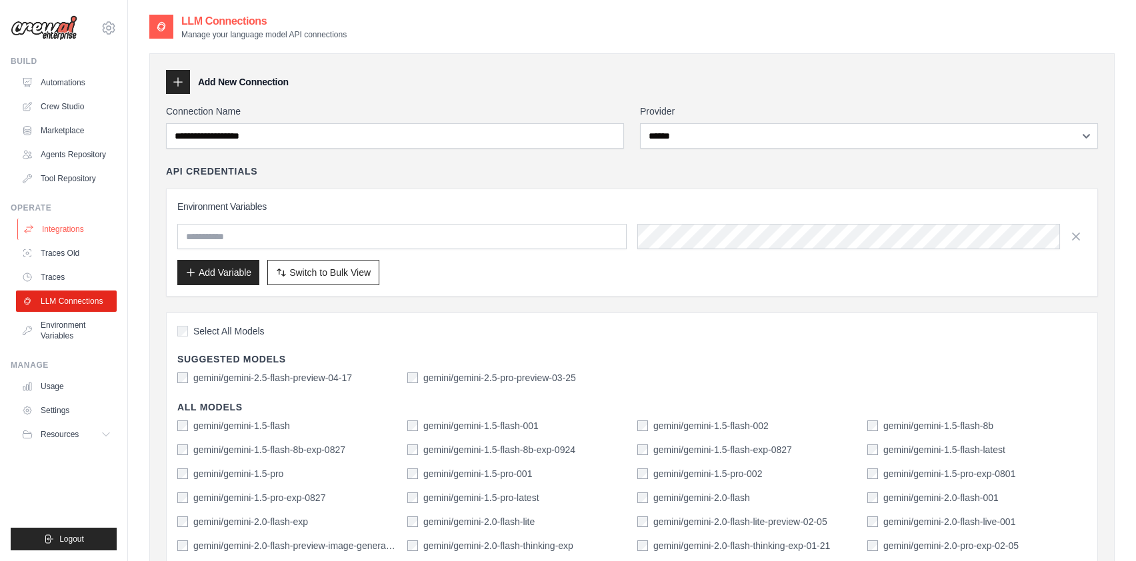
click at [74, 226] on link "Integrations" at bounding box center [67, 229] width 101 height 21
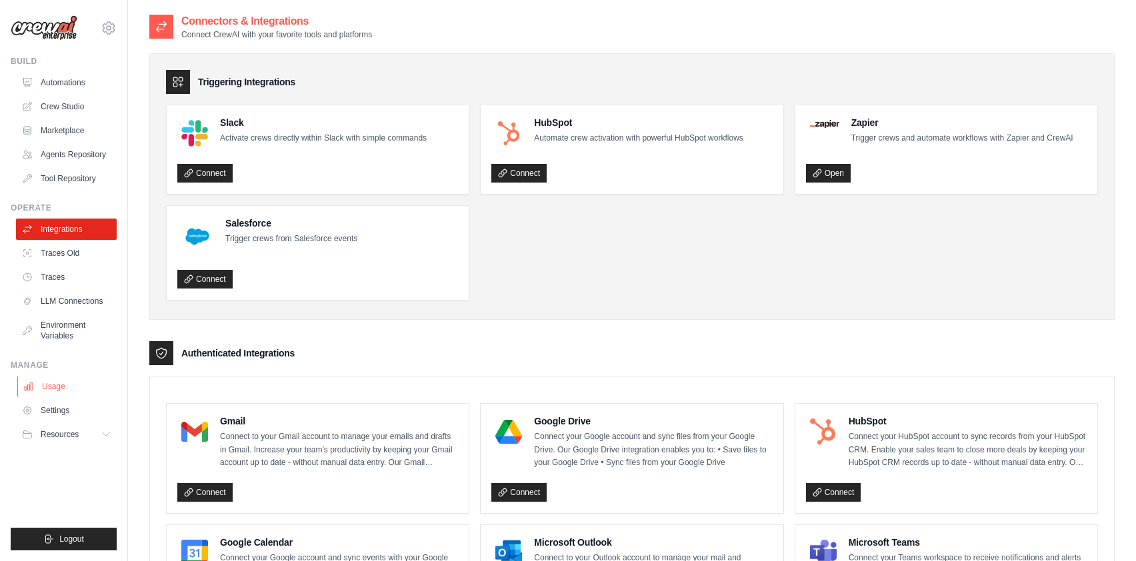
click at [55, 385] on link "Usage" at bounding box center [67, 386] width 101 height 21
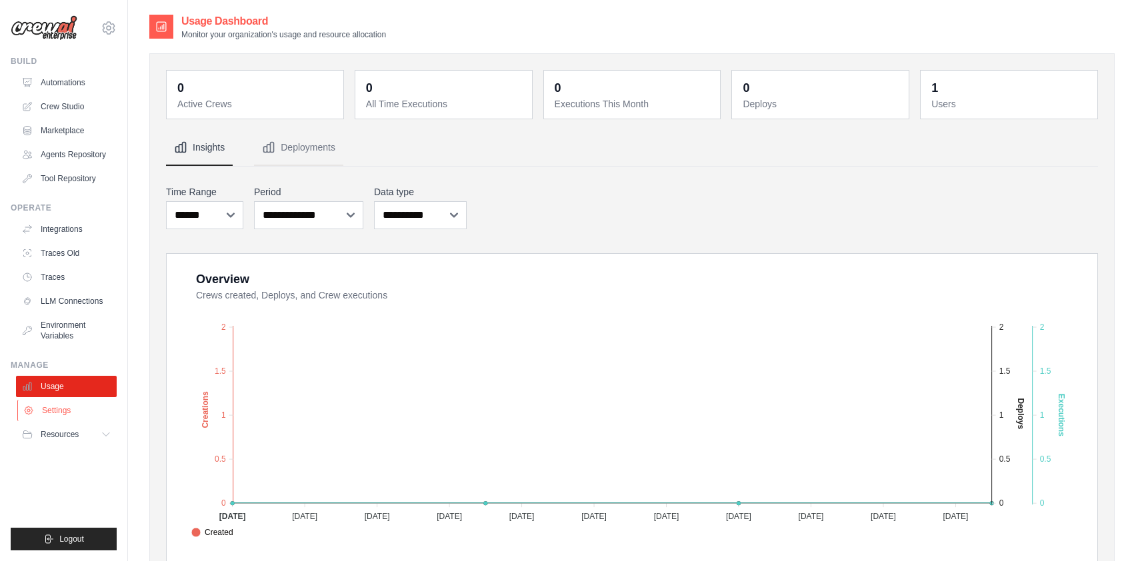
click at [60, 408] on link "Settings" at bounding box center [67, 410] width 101 height 21
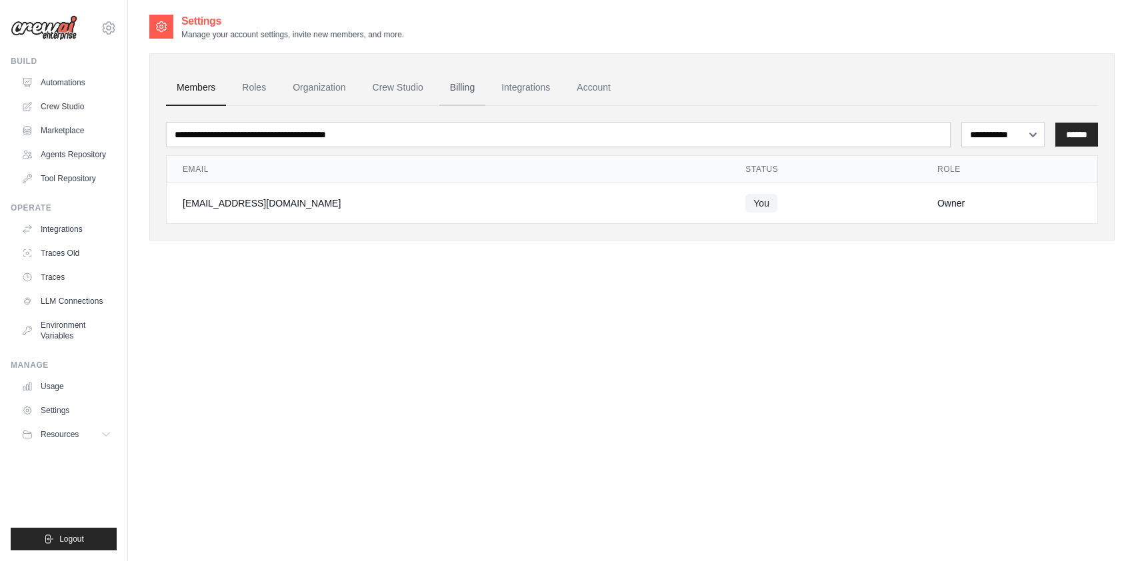
click at [474, 89] on link "Billing" at bounding box center [462, 88] width 46 height 36
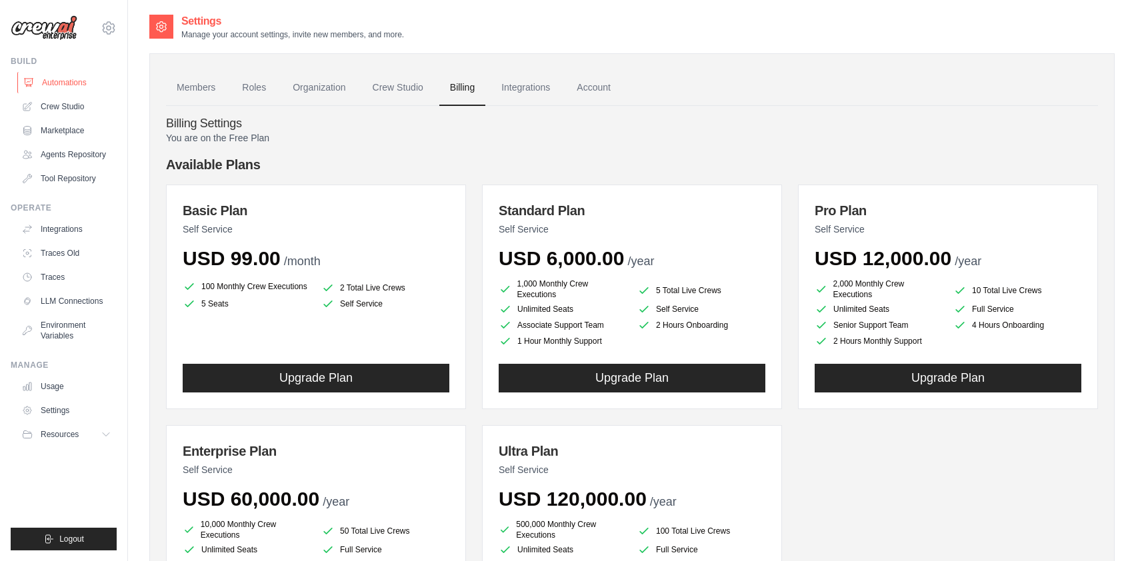
click at [55, 80] on link "Automations" at bounding box center [67, 82] width 101 height 21
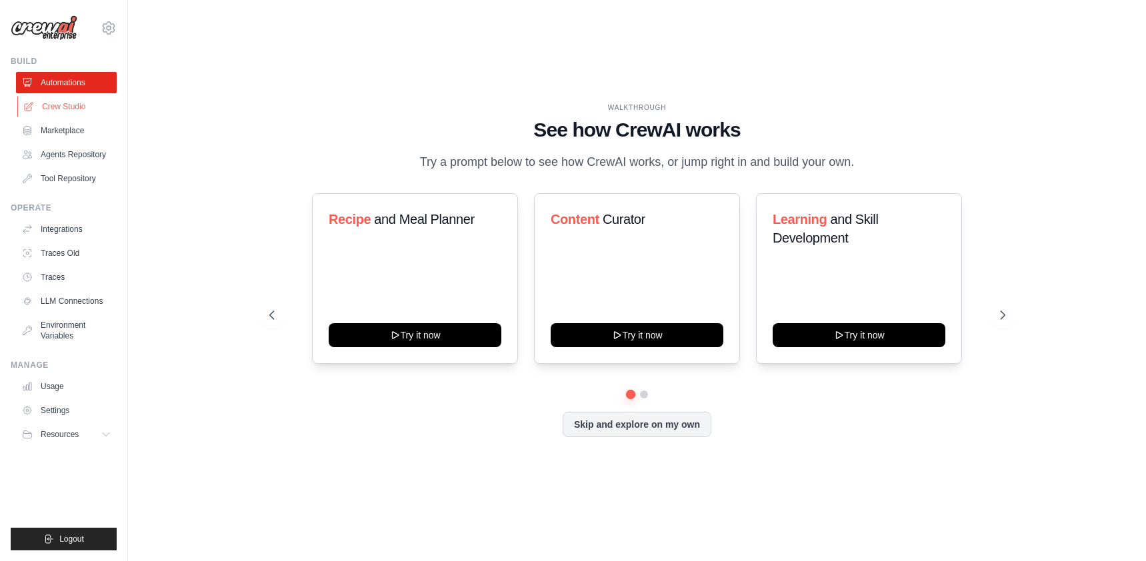
click at [81, 102] on link "Crew Studio" at bounding box center [67, 106] width 101 height 21
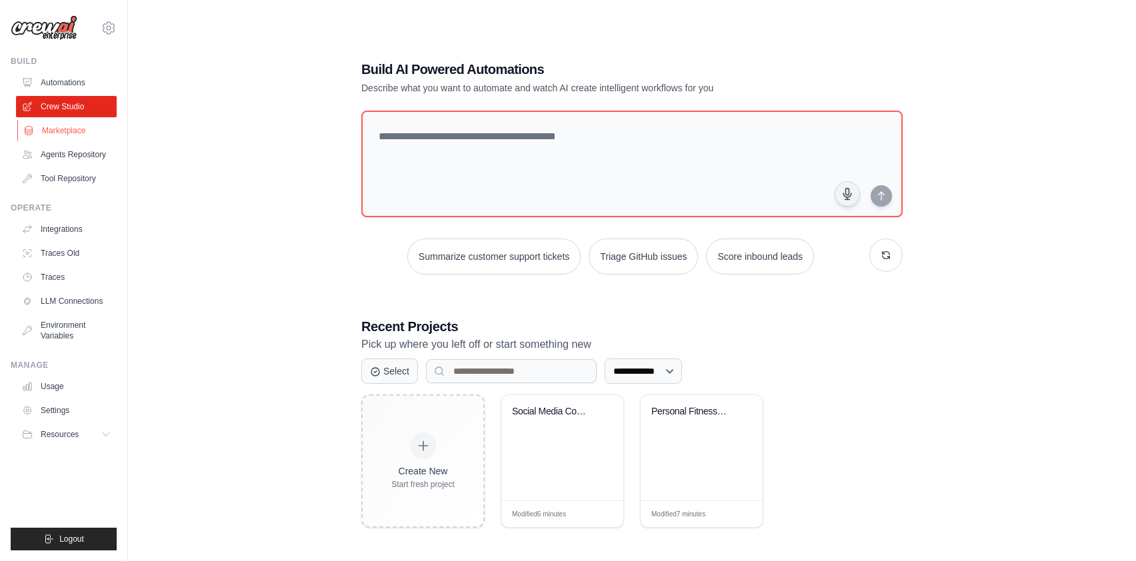
click at [75, 127] on link "Marketplace" at bounding box center [67, 130] width 101 height 21
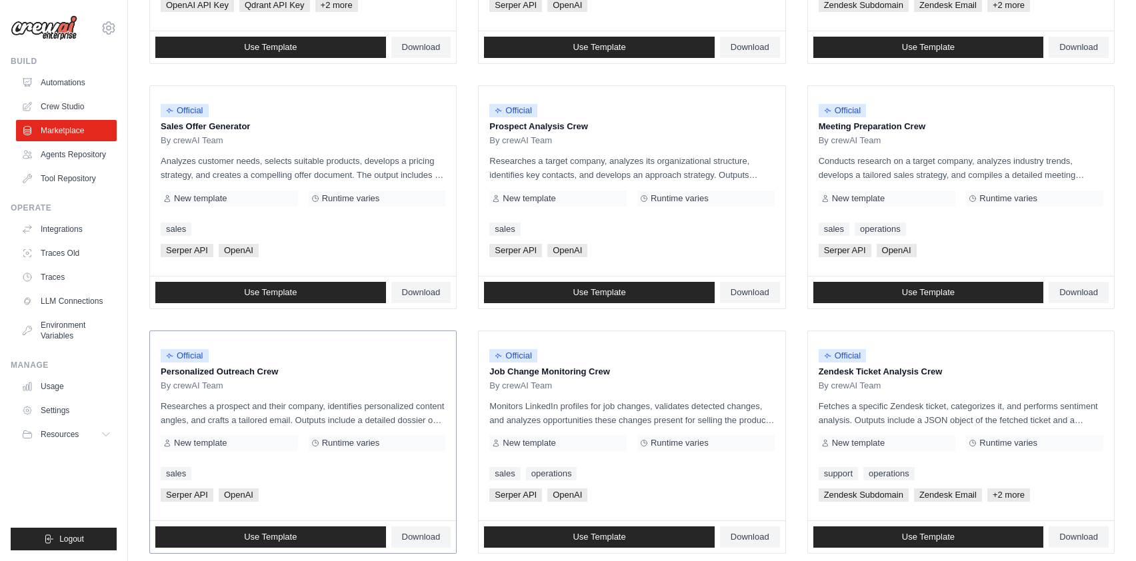
scroll to position [333, 0]
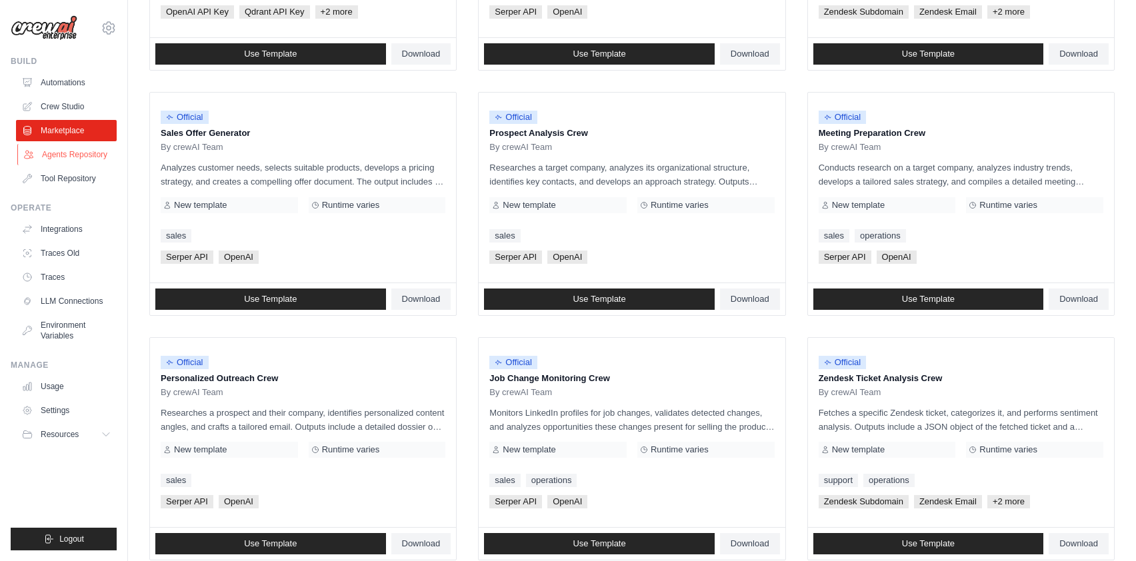
click at [73, 157] on link "Agents Repository" at bounding box center [67, 154] width 101 height 21
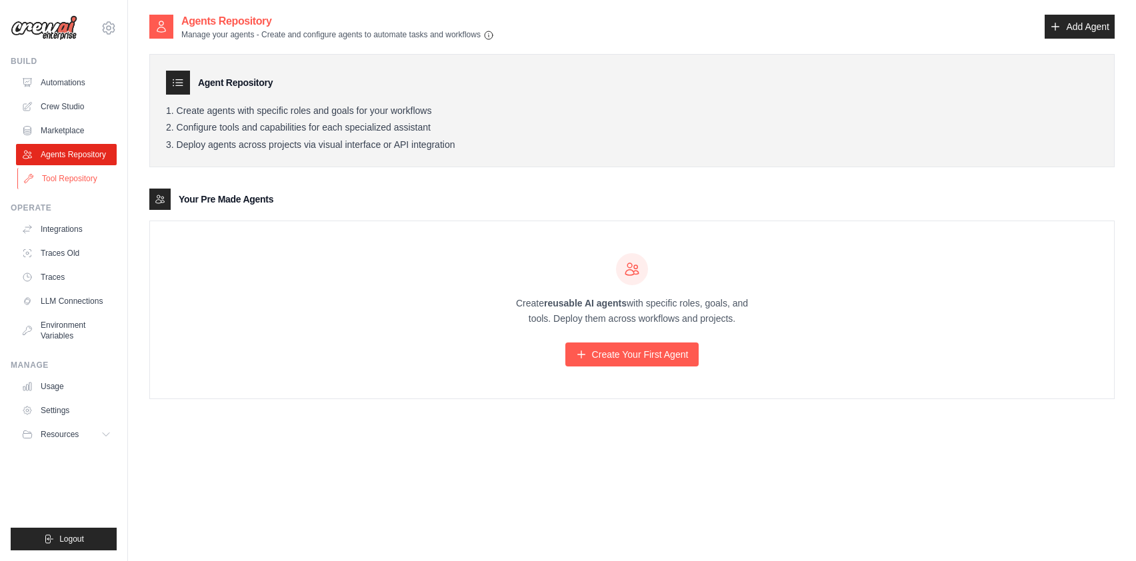
click at [68, 177] on link "Tool Repository" at bounding box center [67, 178] width 101 height 21
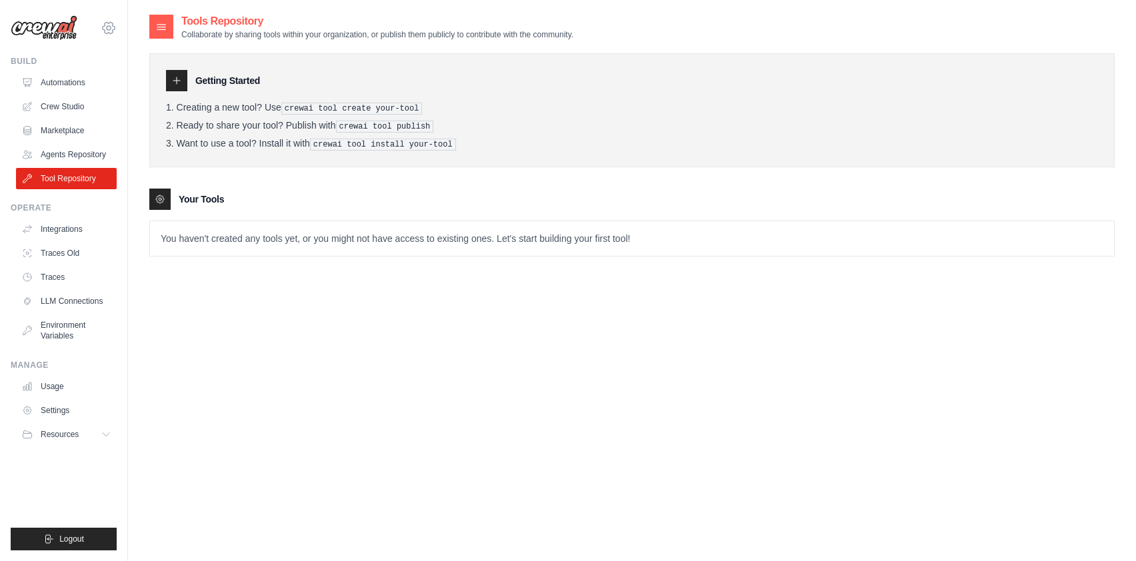
click at [105, 29] on icon at bounding box center [109, 28] width 16 height 16
click at [129, 83] on span "Settings" at bounding box center [165, 82] width 105 height 13
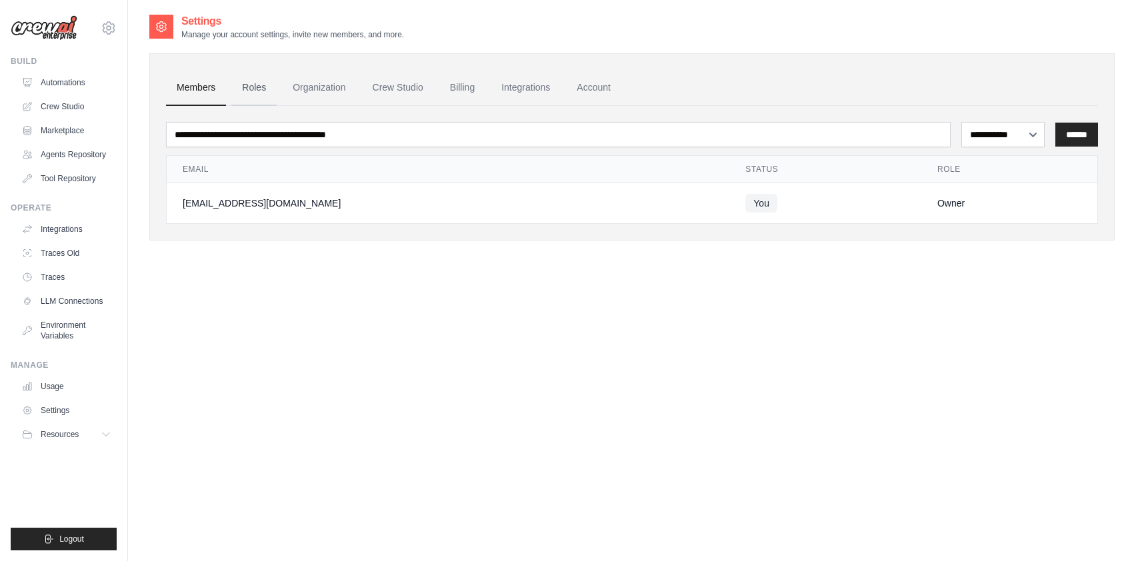
click at [251, 86] on link "Roles" at bounding box center [253, 88] width 45 height 36
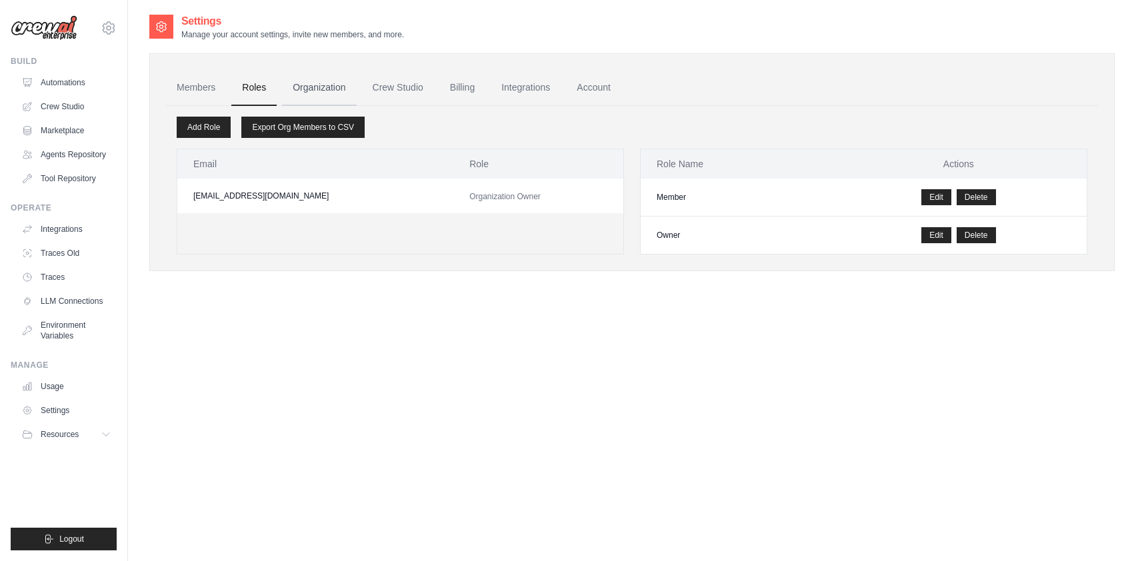
click at [321, 92] on link "Organization" at bounding box center [319, 88] width 74 height 36
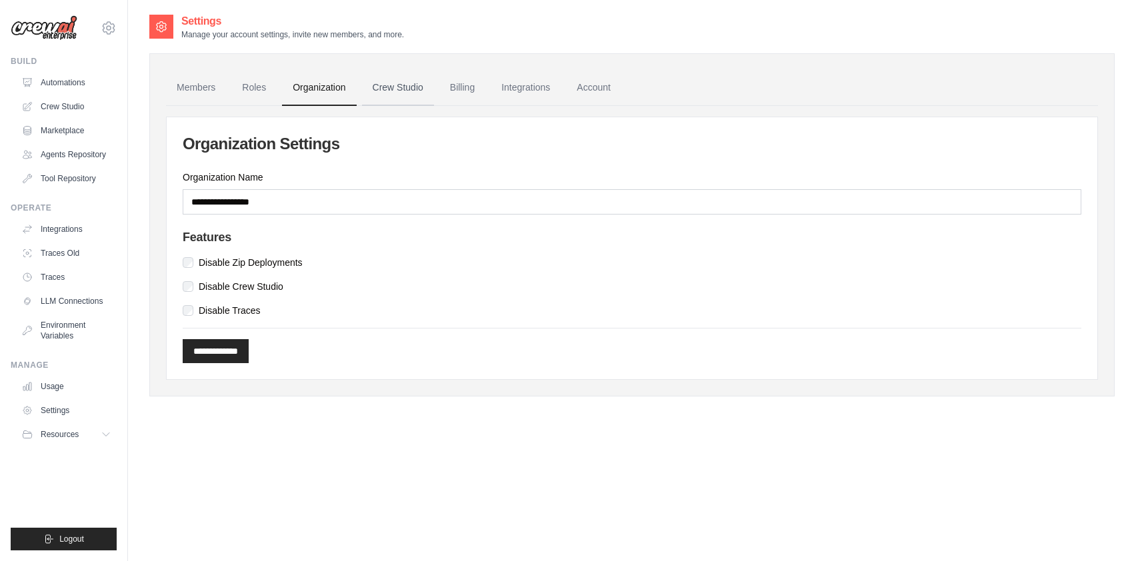
click at [407, 92] on link "Crew Studio" at bounding box center [398, 88] width 72 height 36
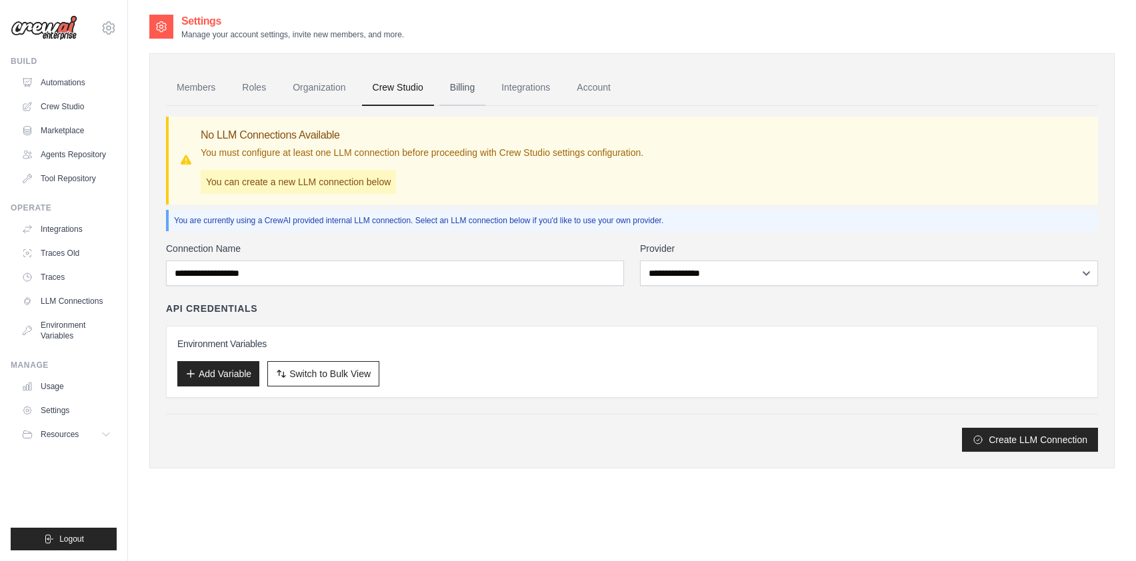
click at [482, 89] on link "Billing" at bounding box center [462, 88] width 46 height 36
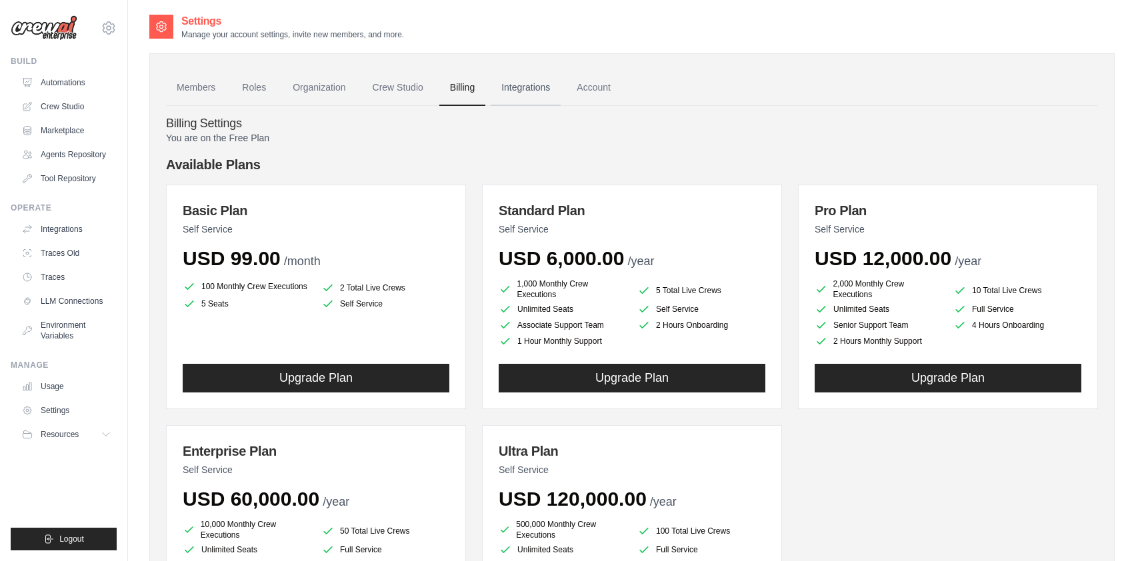
drag, startPoint x: 559, startPoint y: 87, endPoint x: 566, endPoint y: 103, distance: 16.7
drag, startPoint x: 566, startPoint y: 103, endPoint x: 617, endPoint y: 85, distance: 54.2
click at [617, 85] on link "Account" at bounding box center [593, 88] width 55 height 36
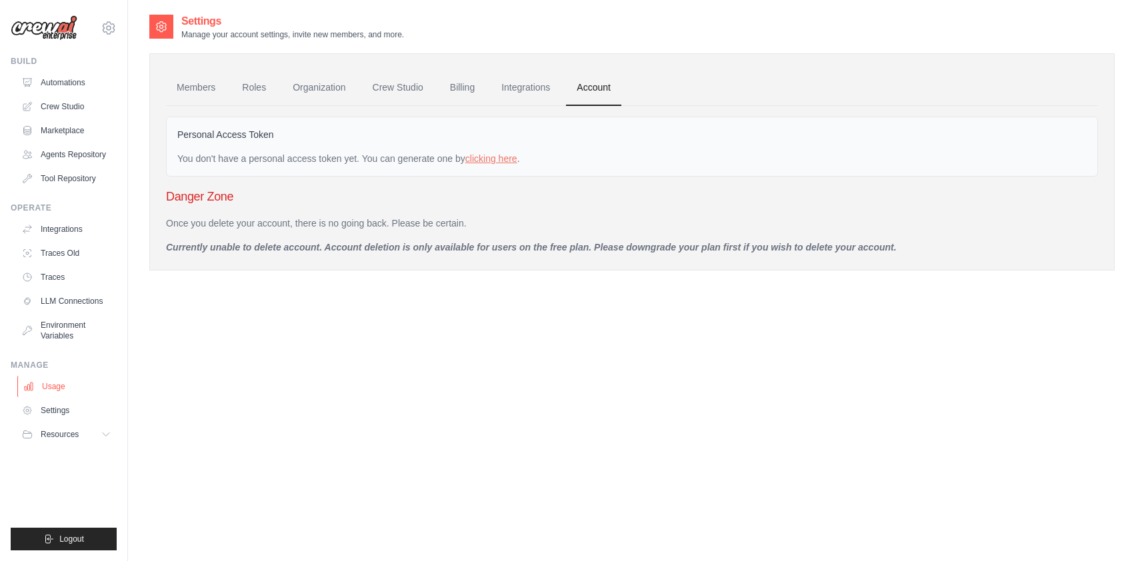
click at [47, 385] on link "Usage" at bounding box center [67, 386] width 101 height 21
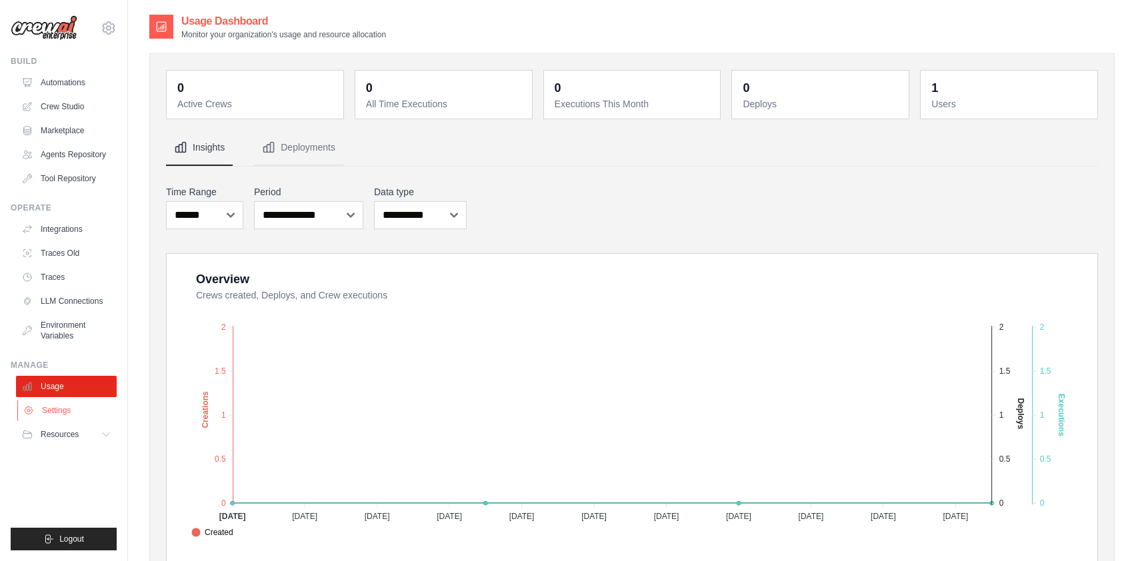
click at [51, 415] on link "Settings" at bounding box center [67, 410] width 101 height 21
